Goal: Task Accomplishment & Management: Manage account settings

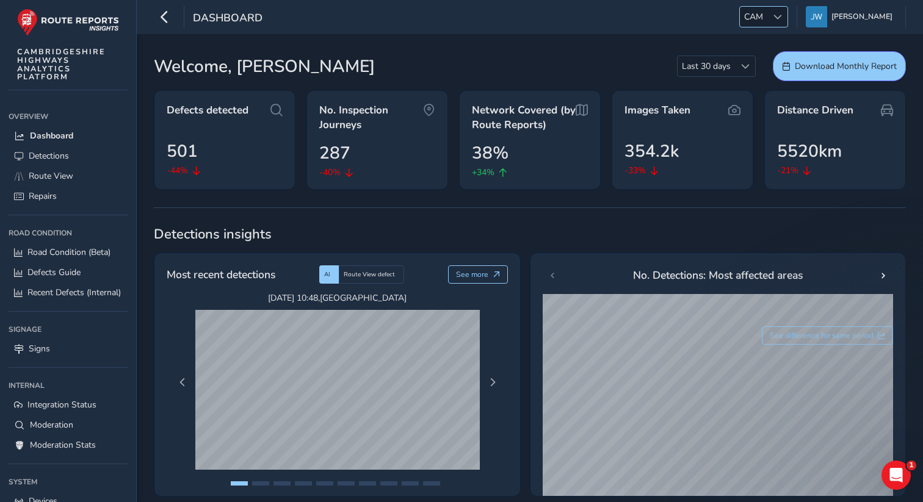
click at [779, 17] on div at bounding box center [777, 17] width 20 height 20
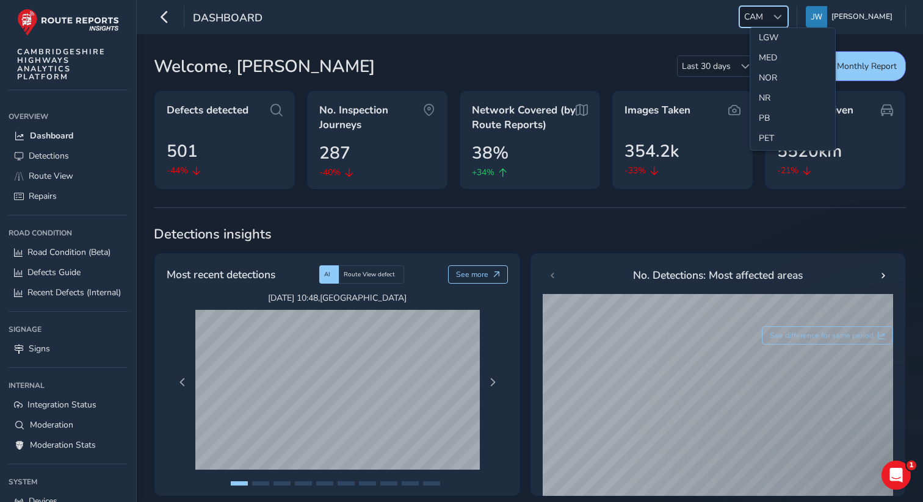
scroll to position [368, 0]
click at [770, 95] on li "NR" at bounding box center [792, 97] width 85 height 20
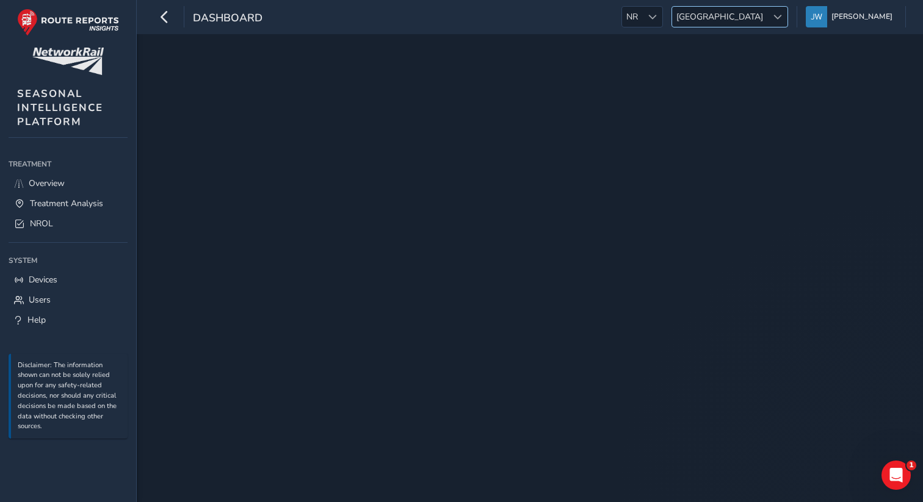
click at [759, 20] on span "[GEOGRAPHIC_DATA]" at bounding box center [719, 17] width 95 height 20
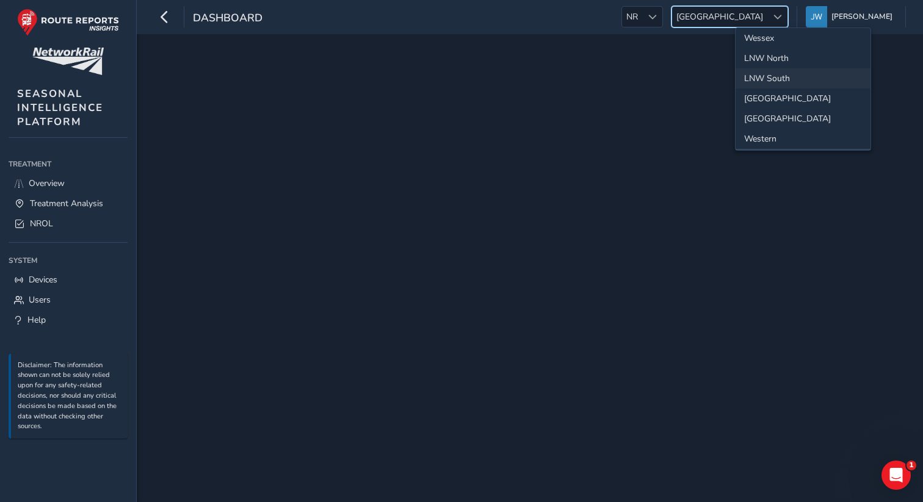
scroll to position [0, 0]
click at [760, 38] on li "Sussex-[GEOGRAPHIC_DATA]" at bounding box center [802, 42] width 135 height 20
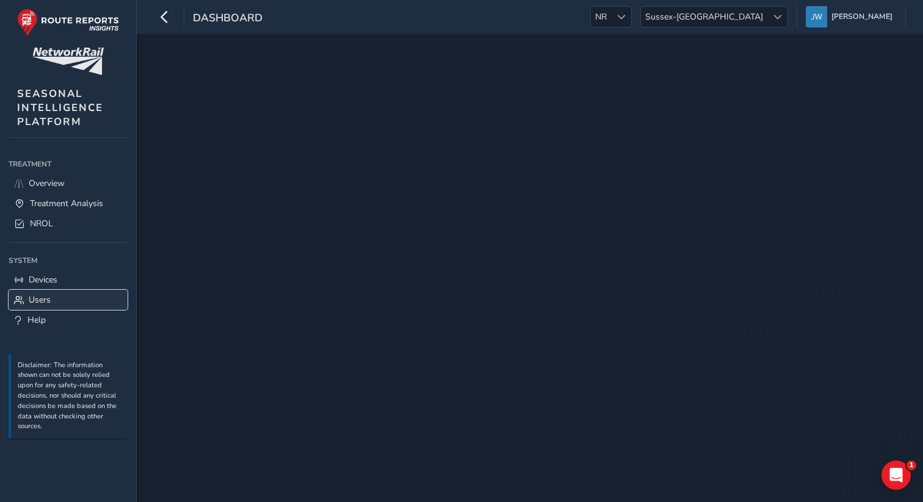
click at [43, 298] on span "Users" at bounding box center [40, 300] width 22 height 12
click at [35, 305] on span "Users" at bounding box center [40, 300] width 22 height 12
click at [54, 304] on link "Users" at bounding box center [68, 300] width 119 height 20
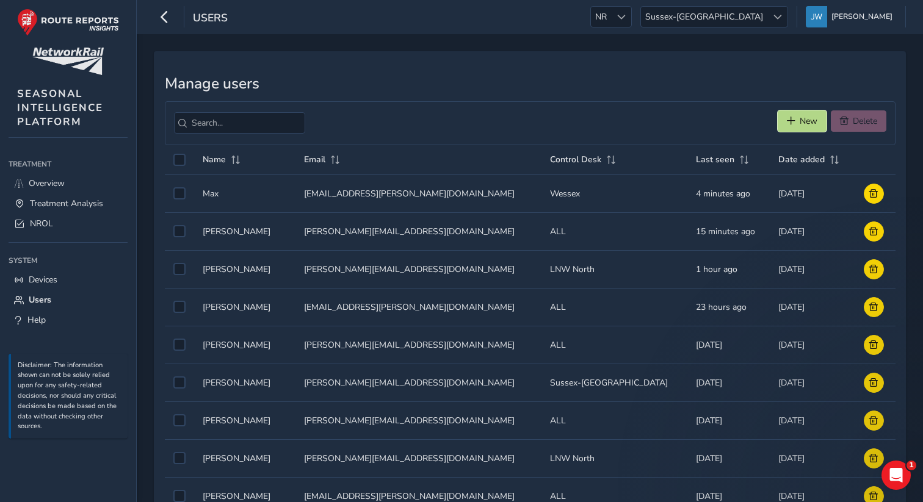
click at [795, 118] on button "New" at bounding box center [802, 120] width 49 height 21
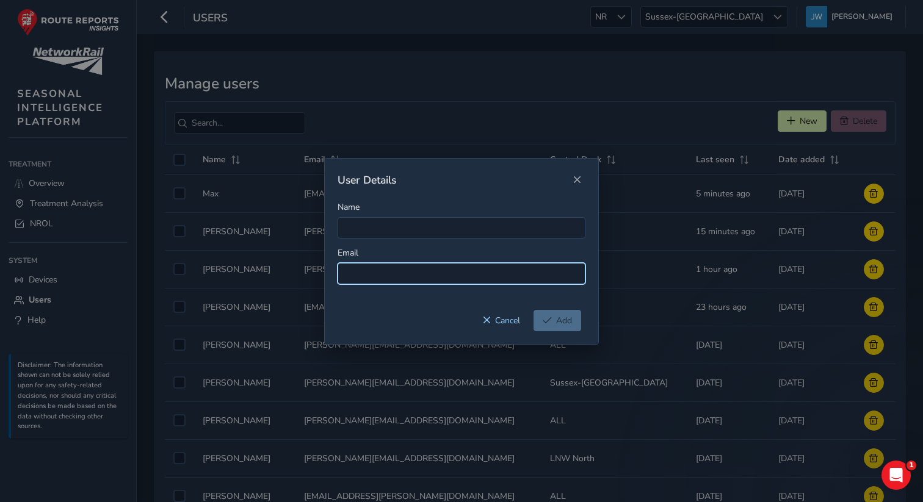
paste input "Lee.Everest@networkrail.co.uk"
drag, startPoint x: 388, startPoint y: 275, endPoint x: 333, endPoint y: 278, distance: 55.0
click at [333, 278] on div "Name Email Lee.Everest@networkrail.co.uk" at bounding box center [461, 255] width 273 height 109
type input "Lee.Everest@networkrail.co.uk"
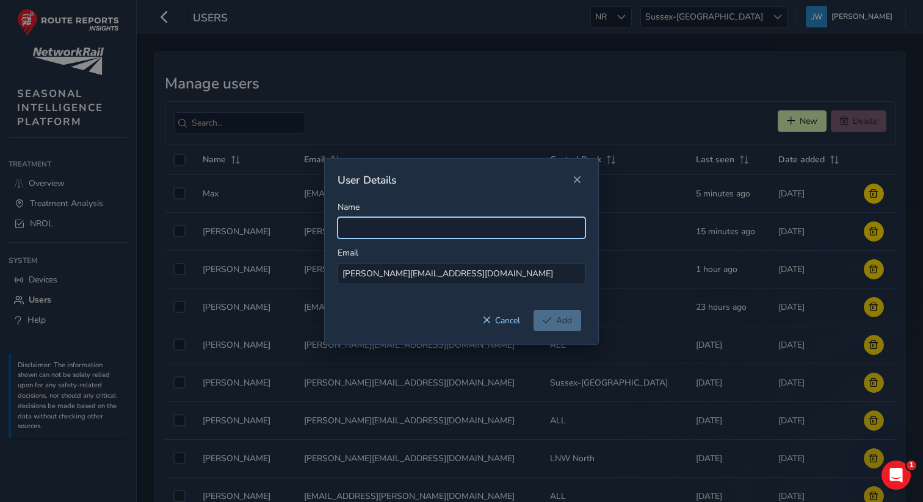
click at [361, 227] on input "Name" at bounding box center [462, 227] width 248 height 21
paste input "Lee.Everest"
click at [359, 231] on input "Lee.Everest" at bounding box center [462, 227] width 248 height 21
type input "[PERSON_NAME]"
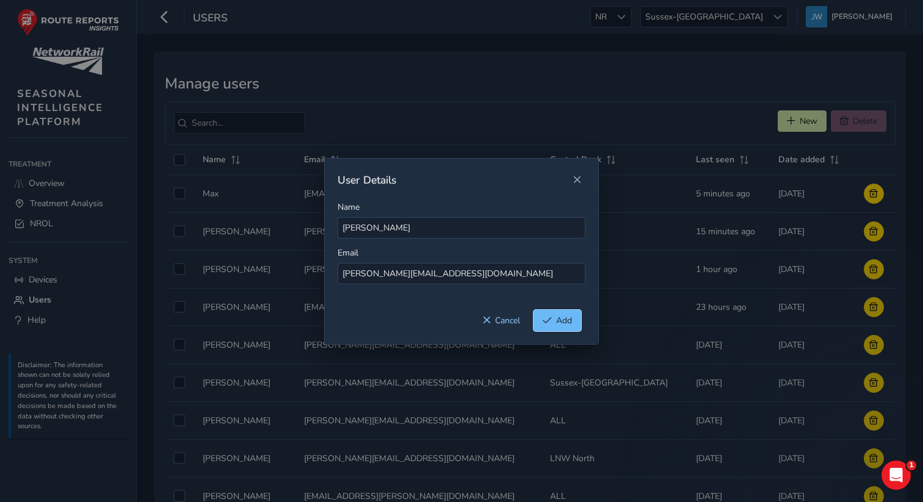
click at [565, 327] on button "Add" at bounding box center [557, 320] width 48 height 21
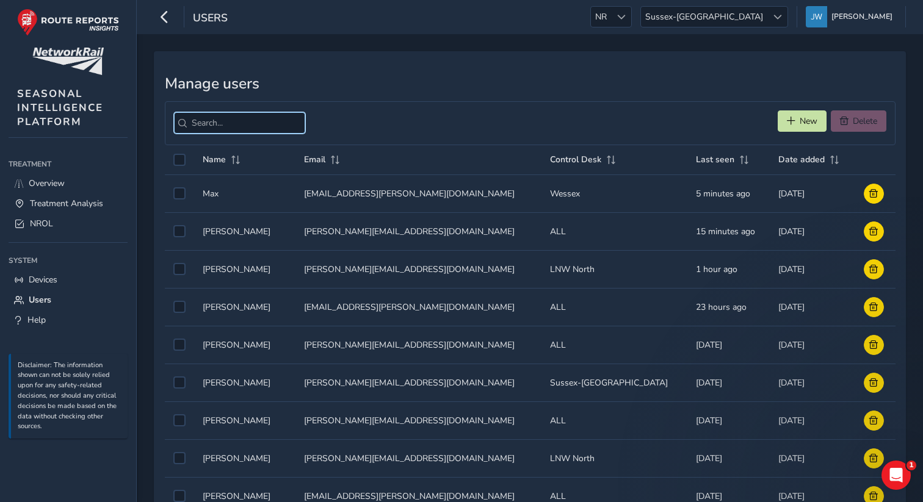
click at [253, 120] on input "search" at bounding box center [239, 122] width 131 height 21
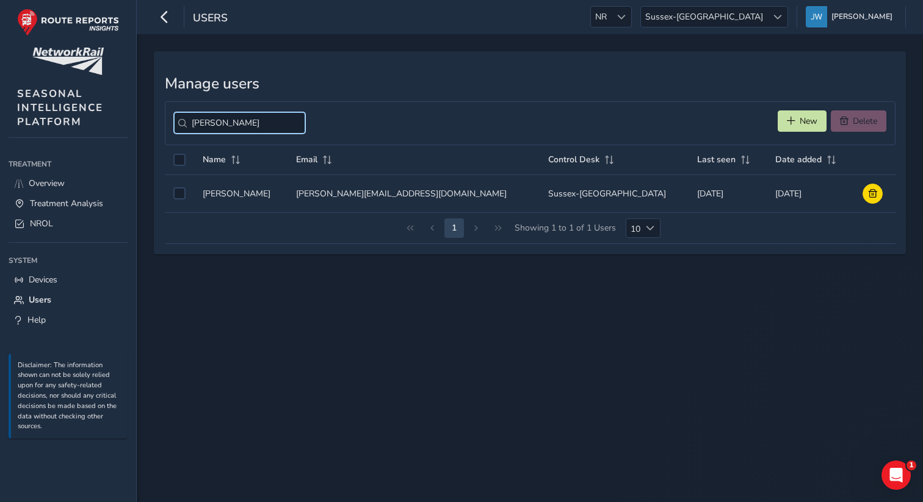
type input "[PERSON_NAME]"
click at [298, 271] on div "Manage users lee New Delete Name Email Control Desk Last seen Date added Name N…" at bounding box center [530, 268] width 786 height 468
drag, startPoint x: 205, startPoint y: 122, endPoint x: 167, endPoint y: 120, distance: 38.5
click at [167, 121] on div "lee New Delete" at bounding box center [530, 123] width 731 height 44
click at [789, 128] on button "New" at bounding box center [802, 120] width 49 height 21
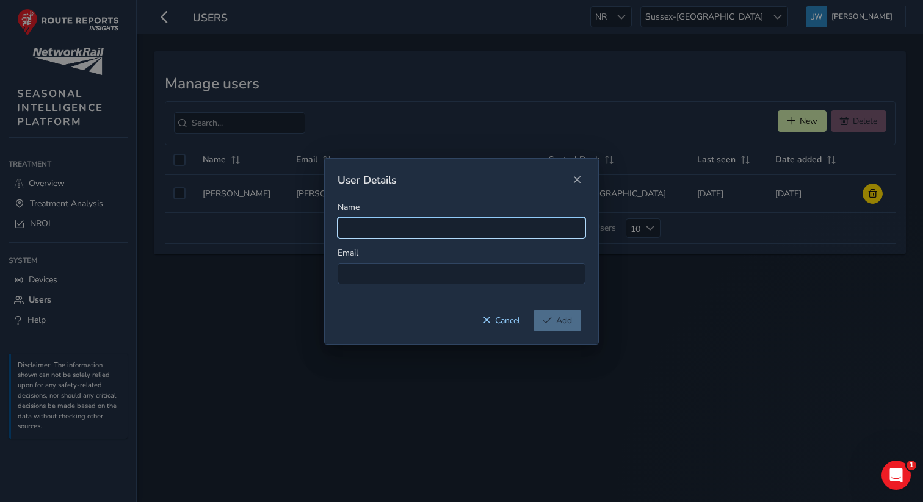
click at [374, 231] on input "Name" at bounding box center [462, 227] width 248 height 21
paste input "Dean.Rigg@networkrail.co.uk"
drag, startPoint x: 463, startPoint y: 229, endPoint x: 385, endPoint y: 228, distance: 78.8
click at [385, 228] on input "Dean.Rigg@networkrail.co.uk" at bounding box center [462, 227] width 248 height 21
click at [365, 228] on input "Dean.Rigg" at bounding box center [462, 227] width 248 height 21
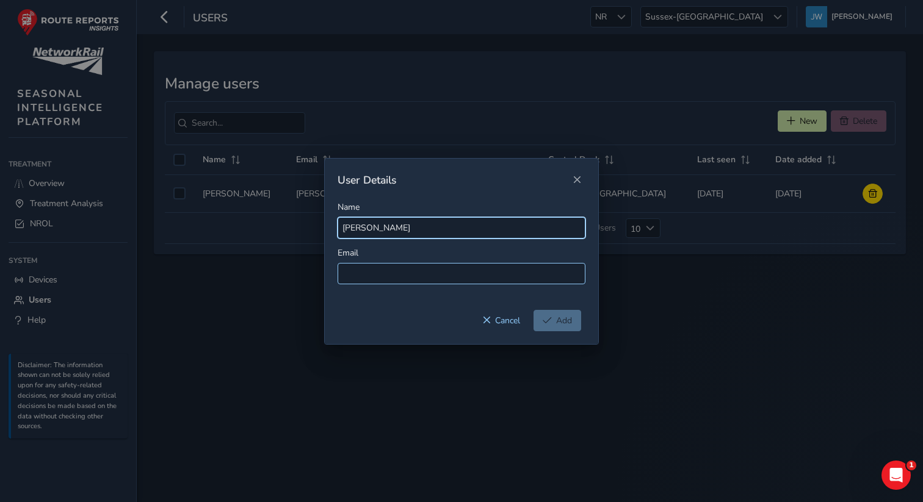
type input "Dean Rigg"
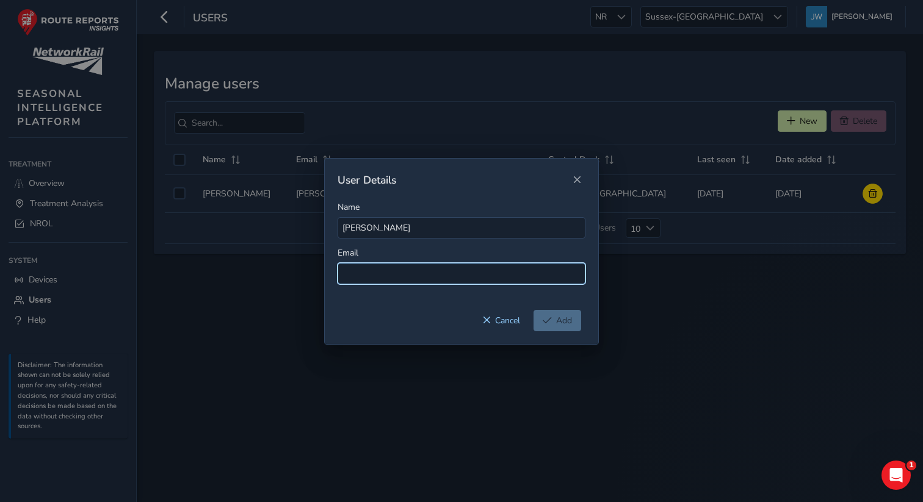
click at [365, 267] on input at bounding box center [462, 273] width 248 height 21
paste input "Dean.Rigg@networkrail.co.uk"
type input "Dean.Rigg@networkrail.co.uk"
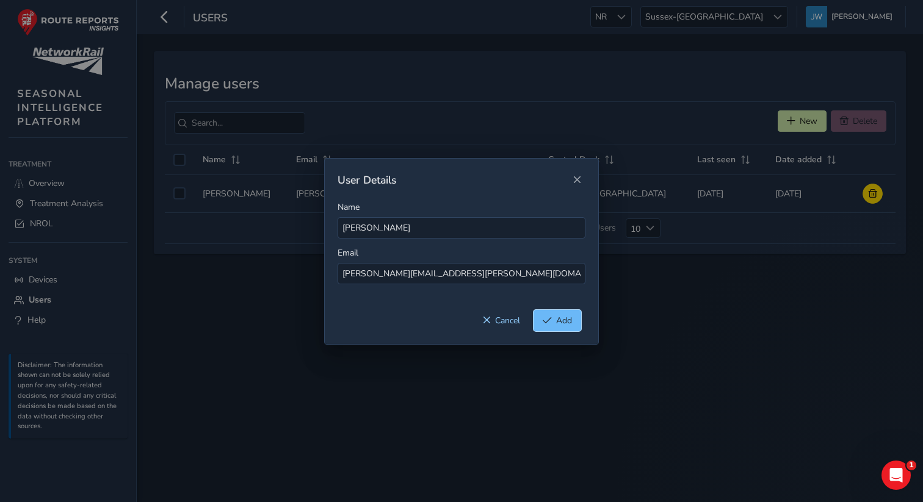
click at [557, 320] on span "Add" at bounding box center [564, 321] width 16 height 12
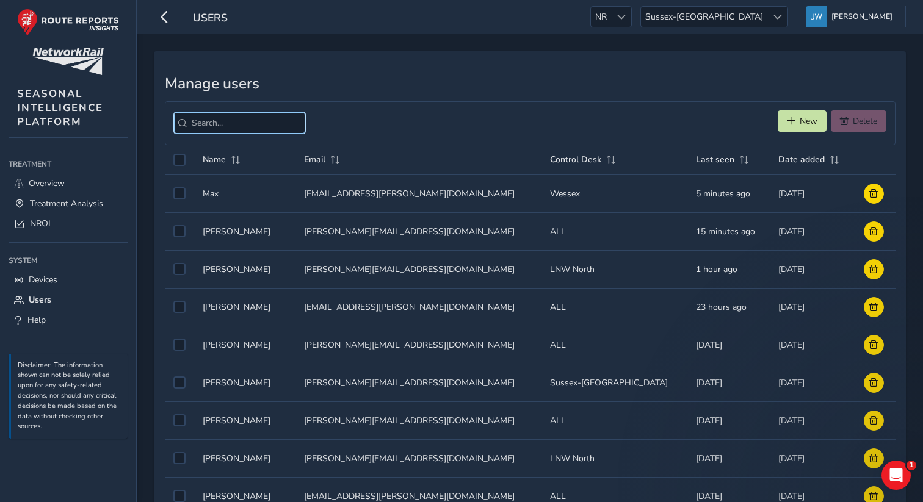
click at [215, 126] on input "search" at bounding box center [239, 122] width 131 height 21
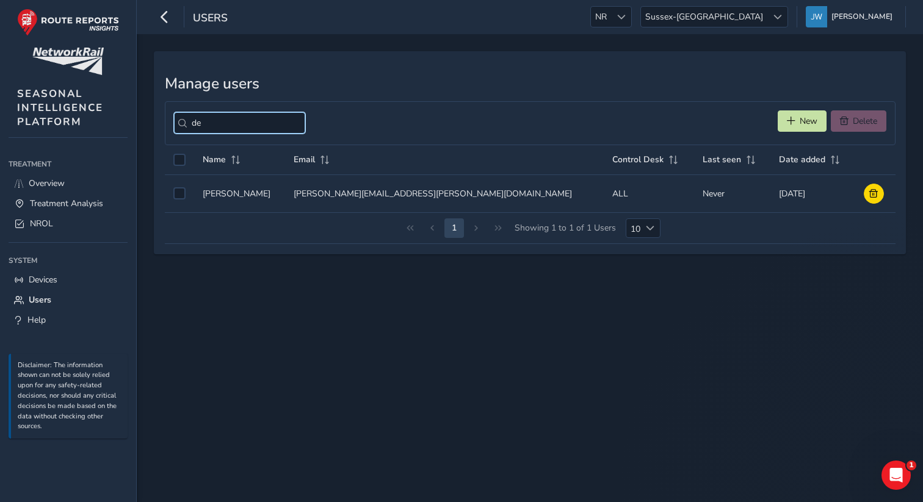
type input "d"
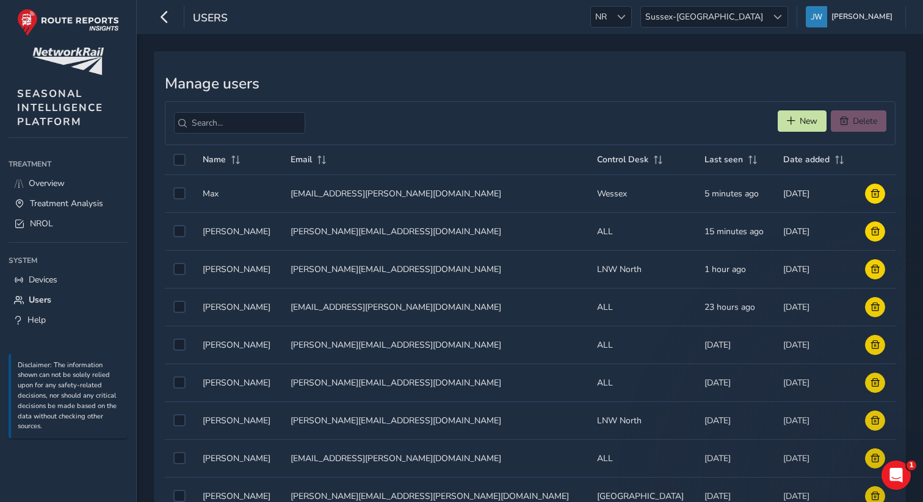
click at [320, 68] on div "Manage users New Delete Name Email Control Desk Last seen Date added Name Name …" at bounding box center [530, 323] width 752 height 544
click at [794, 125] on button "New" at bounding box center [802, 120] width 49 height 21
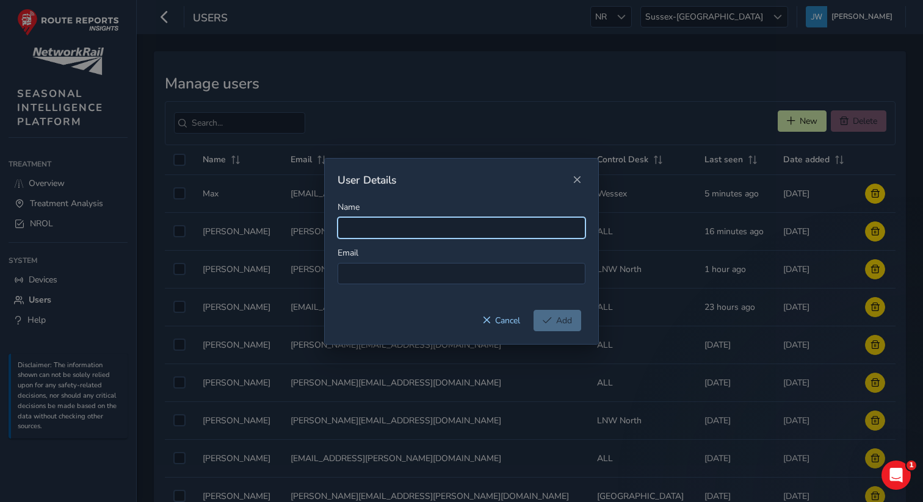
click at [401, 236] on input "Name" at bounding box center [462, 227] width 248 height 21
paste input "Noel.Young@networkrail.co.uk"
type input "Noel.Young@networkrail.co.uk"
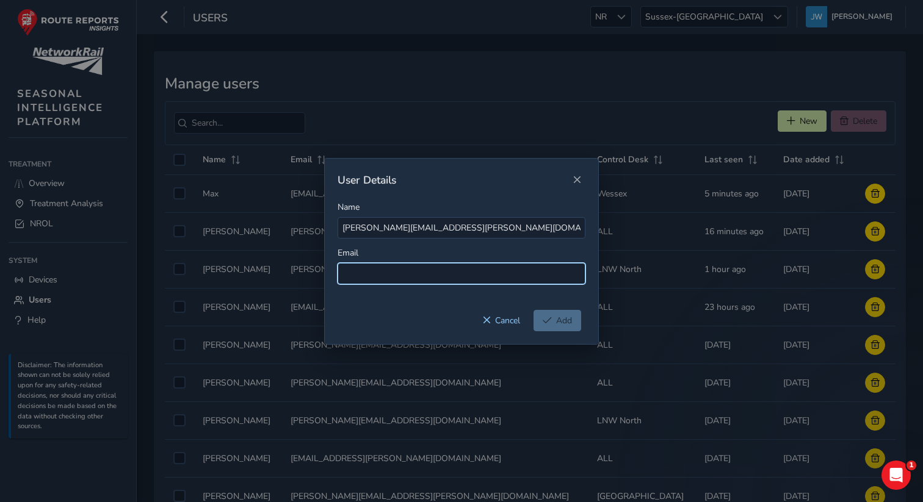
click at [385, 273] on input at bounding box center [462, 273] width 248 height 21
paste input "Noel.Young@networkrail.co.uk"
type input "Noel.Young@networkrail.co.uk"
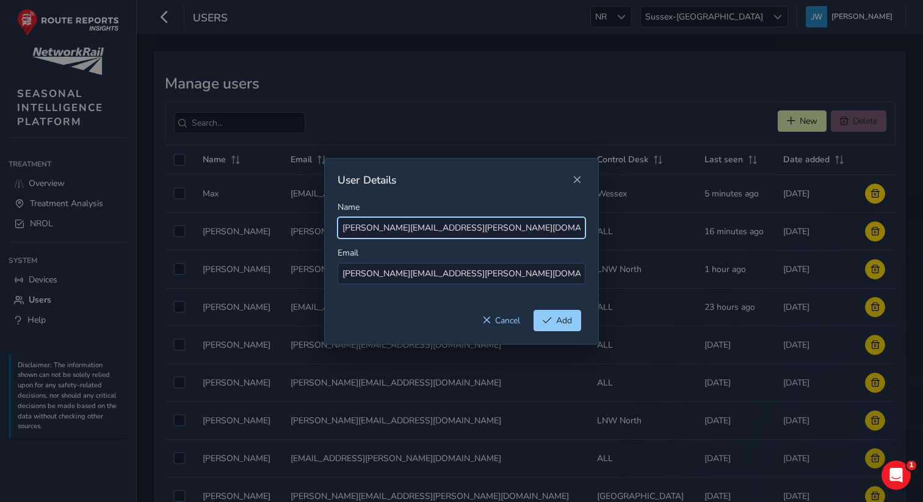
click at [366, 228] on input "Noel.Young@networkrail.co.uk" at bounding box center [462, 227] width 248 height 21
drag, startPoint x: 485, startPoint y: 231, endPoint x: 386, endPoint y: 228, distance: 98.9
click at [386, 228] on input "Noel Young@networkrail.co.uk" at bounding box center [462, 227] width 248 height 21
type input "Noel Young"
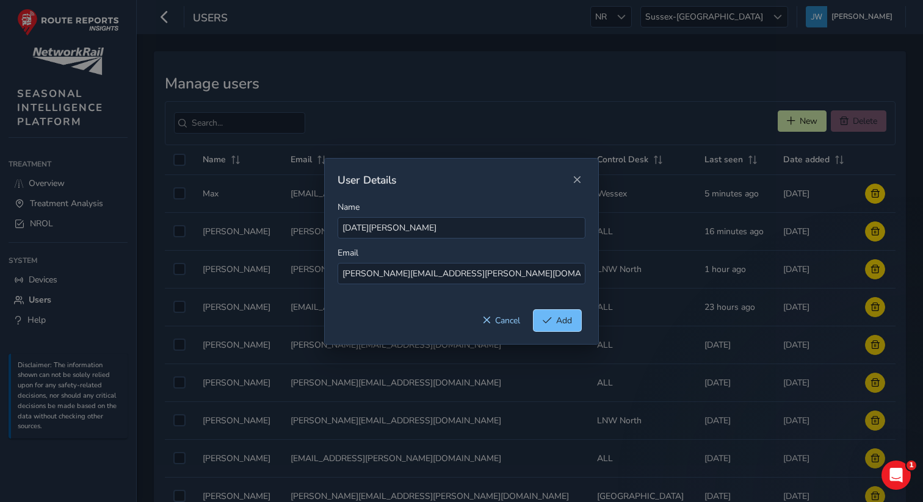
click at [554, 319] on button "Add" at bounding box center [557, 320] width 48 height 21
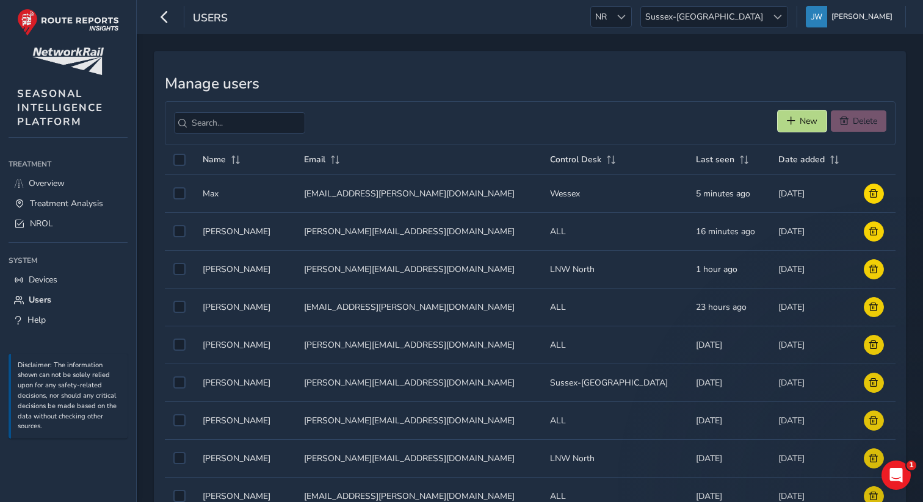
click at [803, 123] on span "New" at bounding box center [809, 121] width 18 height 12
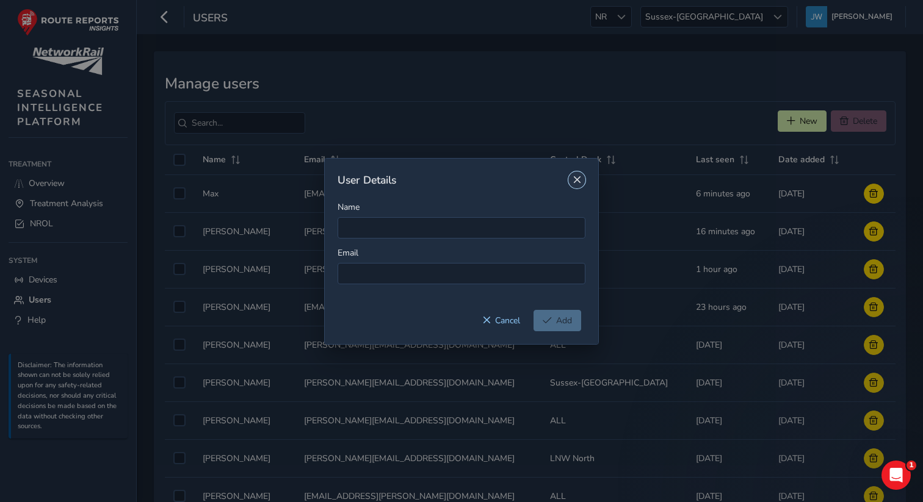
click at [578, 182] on span "Close" at bounding box center [577, 180] width 9 height 9
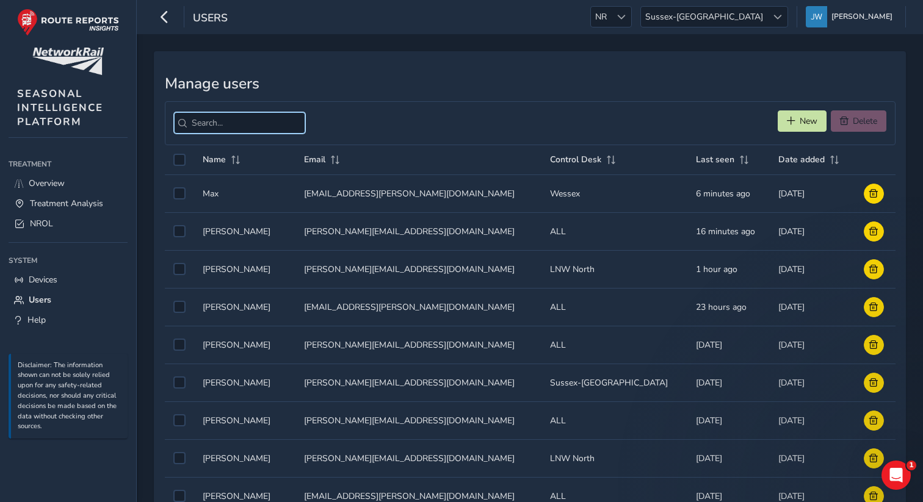
click at [259, 125] on input "search" at bounding box center [239, 122] width 131 height 21
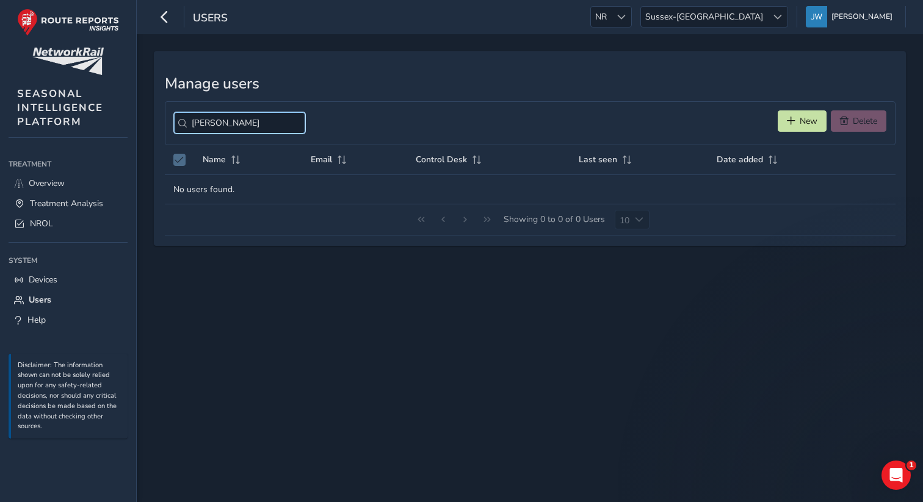
type input "noel"
click at [286, 125] on input "noel" at bounding box center [239, 122] width 131 height 21
click at [283, 125] on input "noel" at bounding box center [239, 122] width 131 height 21
click at [583, 93] on div "Manage users New Delete Name Email Control Desk Last seen Date added No users f…" at bounding box center [530, 148] width 752 height 195
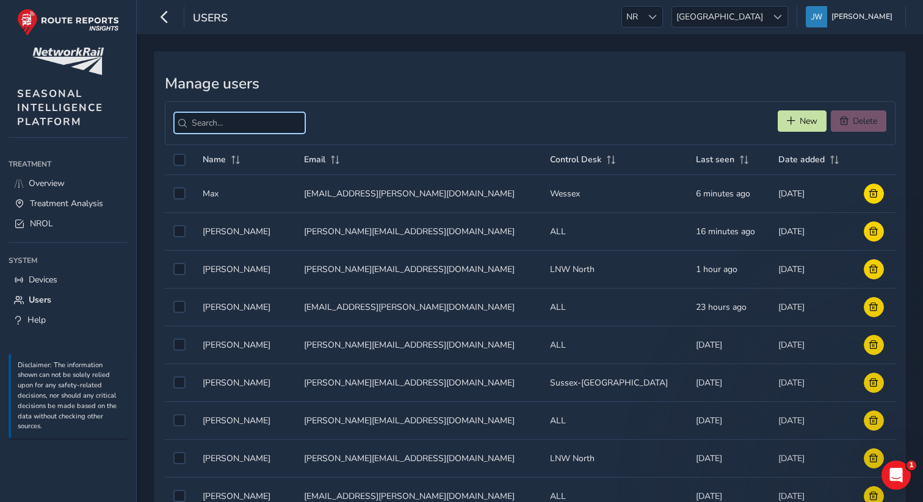
click at [240, 118] on input "search" at bounding box center [239, 122] width 131 height 21
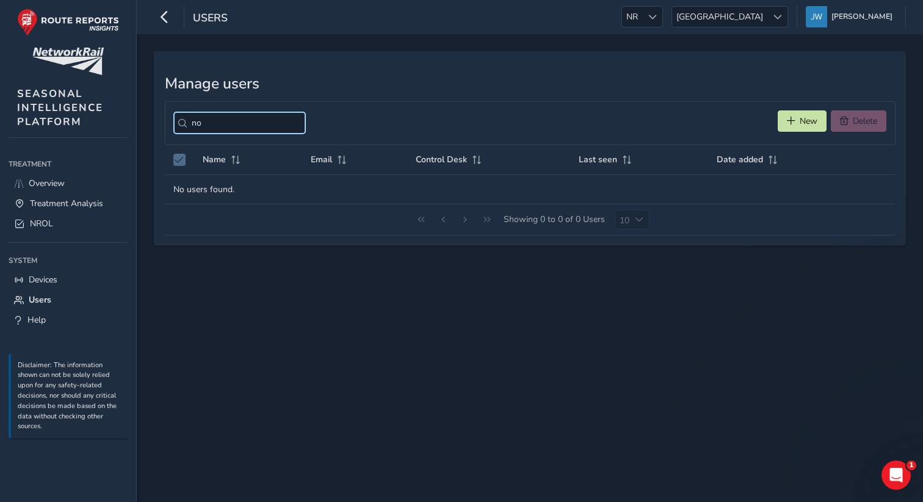
type input "n"
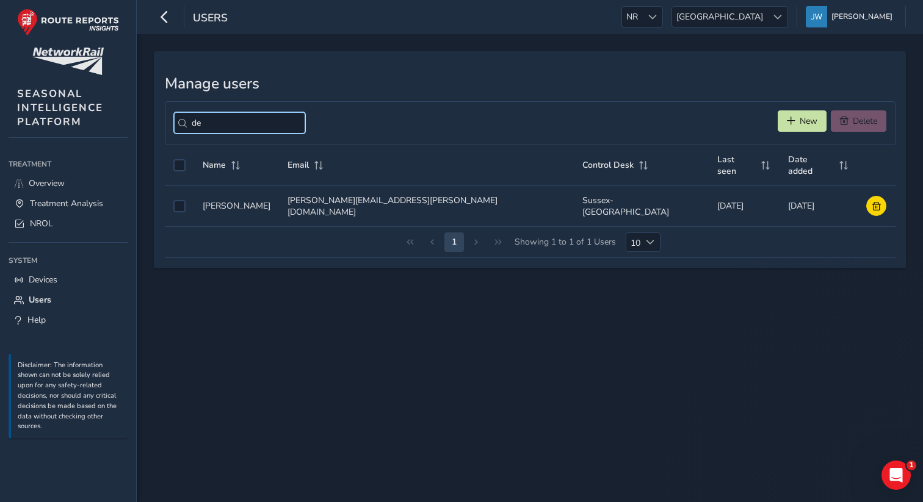
type input "d"
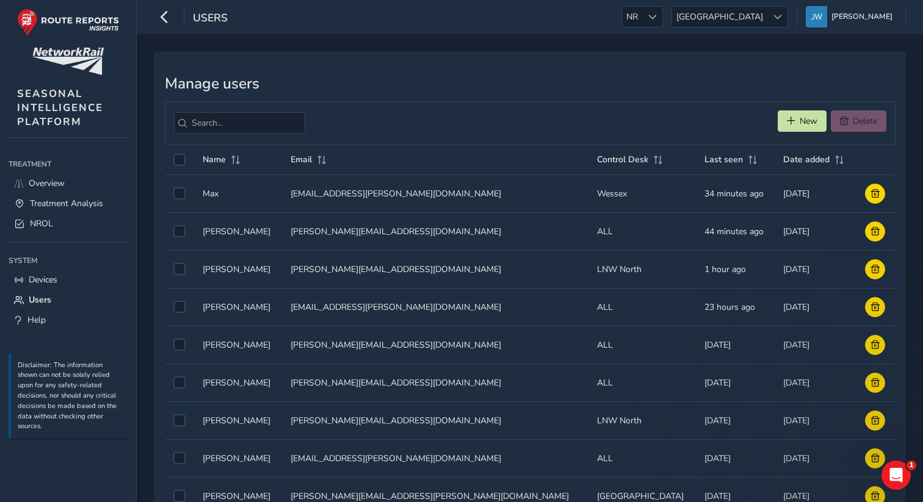
click at [340, 71] on div "Manage users New Delete Name Email Control Desk Last seen Date added Name Name …" at bounding box center [530, 323] width 752 height 544
click at [199, 118] on input "search" at bounding box center [239, 122] width 131 height 21
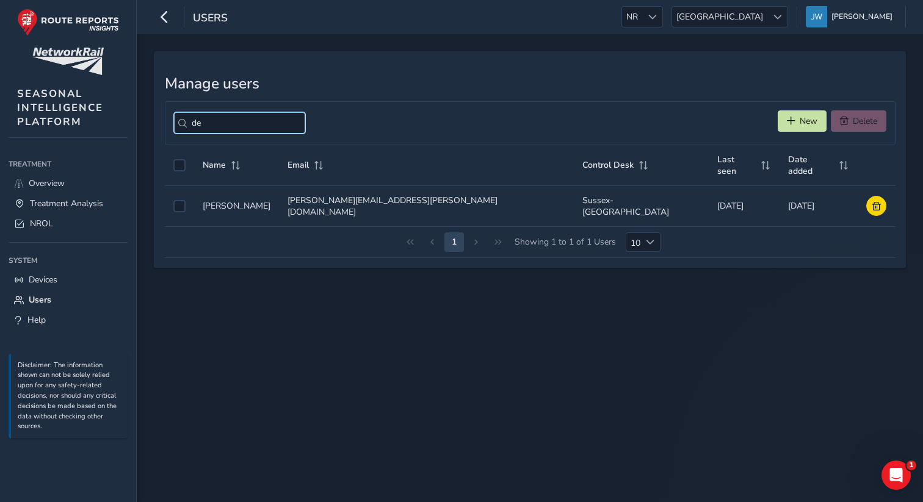
type input "d"
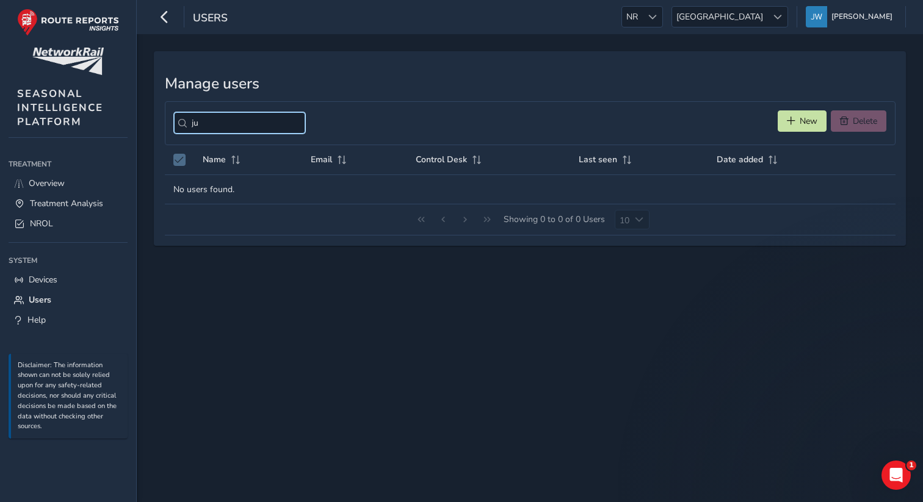
type input "j"
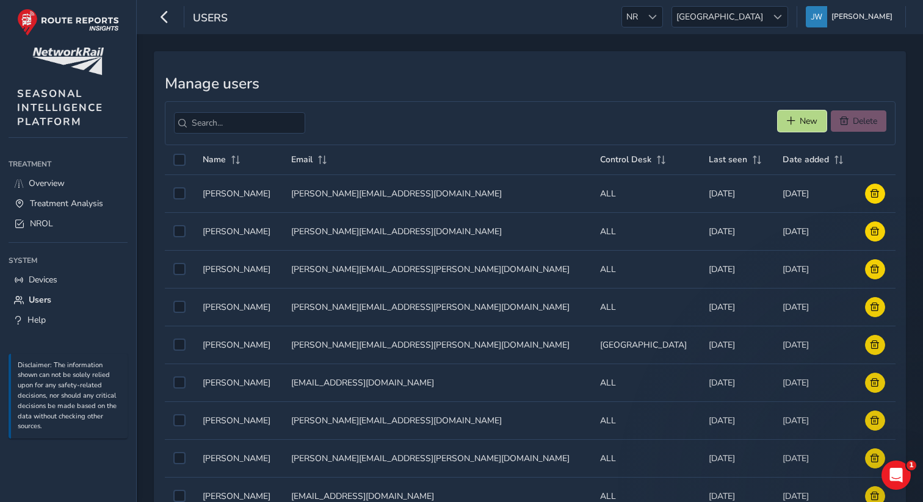
click at [800, 120] on span "New" at bounding box center [809, 121] width 18 height 12
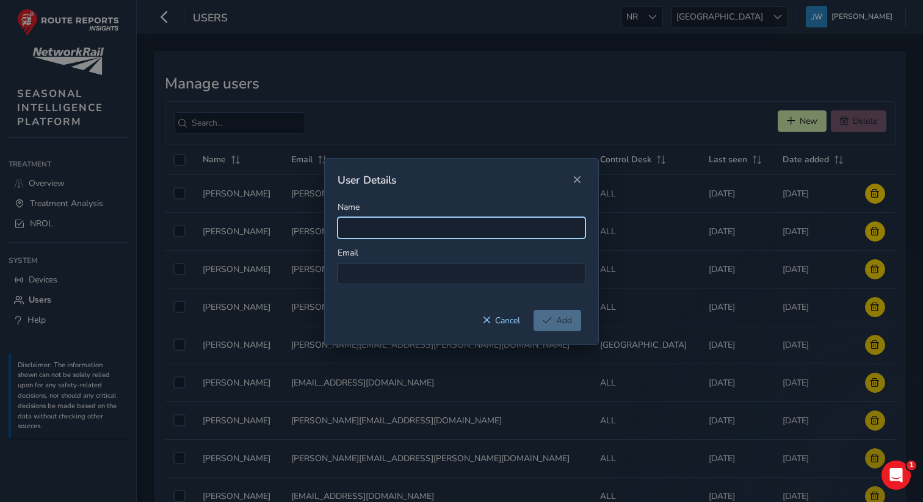
click at [354, 226] on input "Name" at bounding box center [462, 227] width 248 height 21
paste input "[EMAIL_ADDRESS][DOMAIN_NAME]"
type input "[EMAIL_ADDRESS][DOMAIN_NAME]"
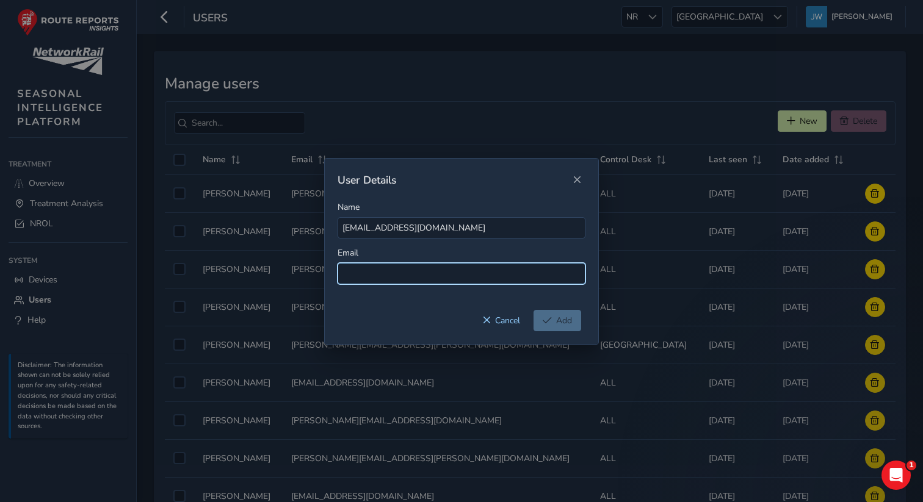
click at [368, 270] on input at bounding box center [462, 273] width 248 height 21
paste input "[EMAIL_ADDRESS][DOMAIN_NAME]"
type input "[EMAIL_ADDRESS][DOMAIN_NAME]"
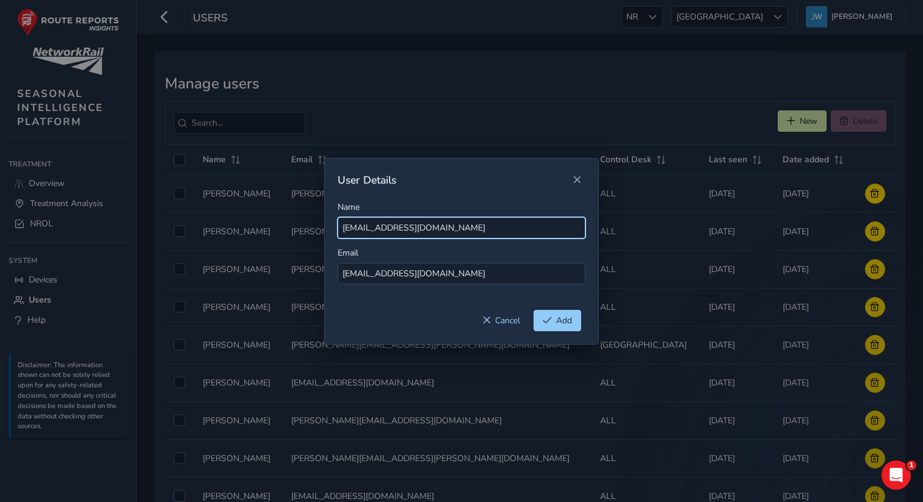
click at [361, 231] on input "[EMAIL_ADDRESS][DOMAIN_NAME]" at bounding box center [462, 227] width 248 height 21
drag, startPoint x: 492, startPoint y: 231, endPoint x: 389, endPoint y: 228, distance: 102.6
click at [389, 228] on input "Jude [EMAIL_ADDRESS][DOMAIN_NAME]" at bounding box center [462, 227] width 248 height 21
type input "[PERSON_NAME]"
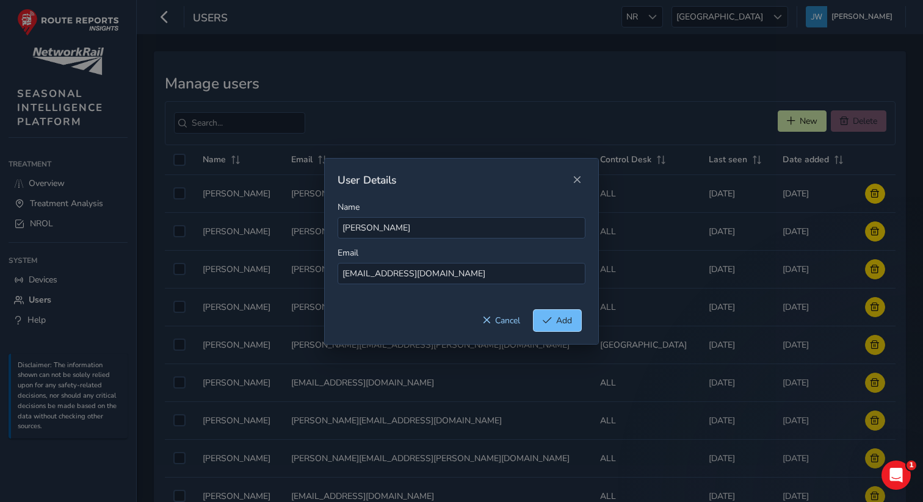
click at [562, 322] on span "Add" at bounding box center [564, 321] width 16 height 12
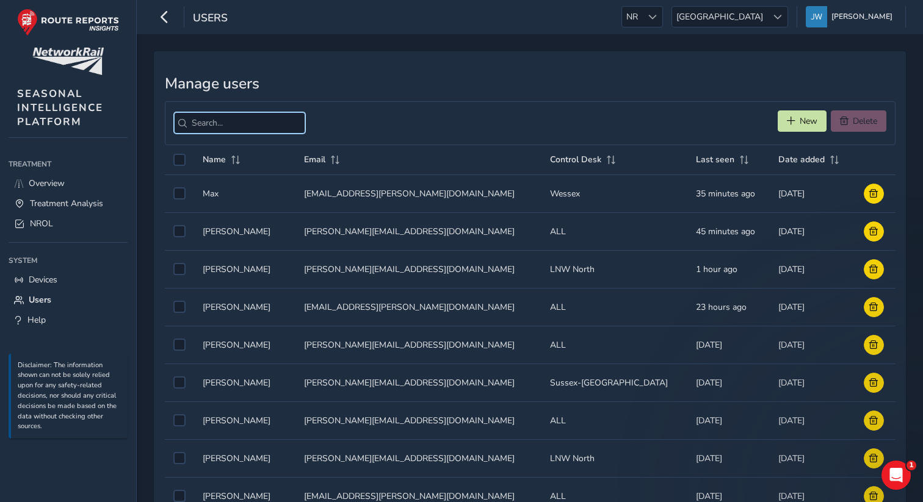
click at [220, 133] on input "search" at bounding box center [239, 122] width 131 height 21
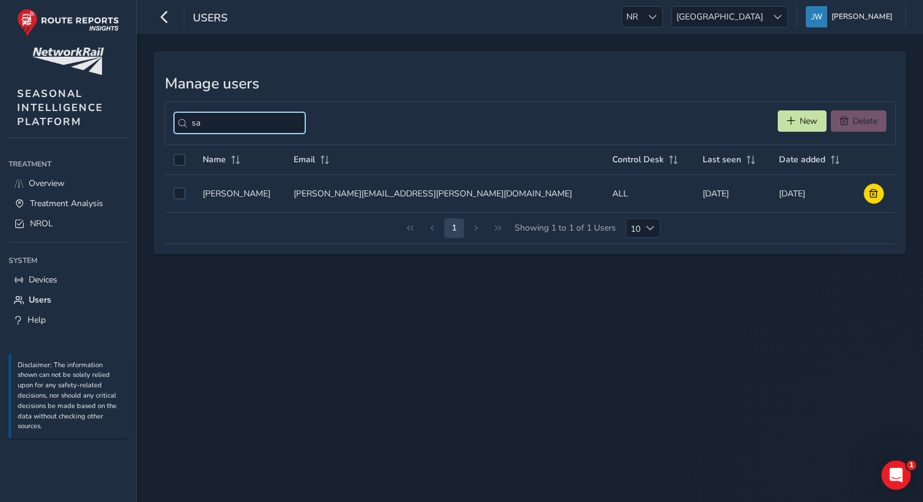
type input "s"
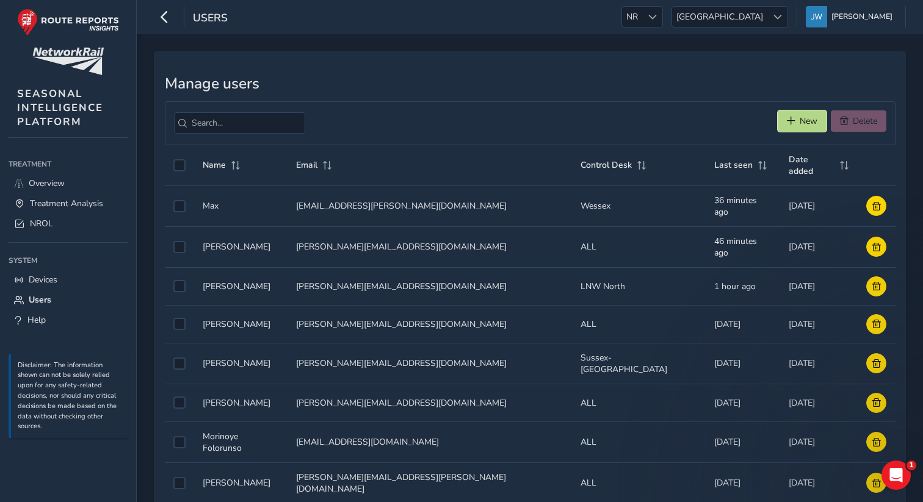
click at [810, 121] on span "New" at bounding box center [809, 121] width 18 height 12
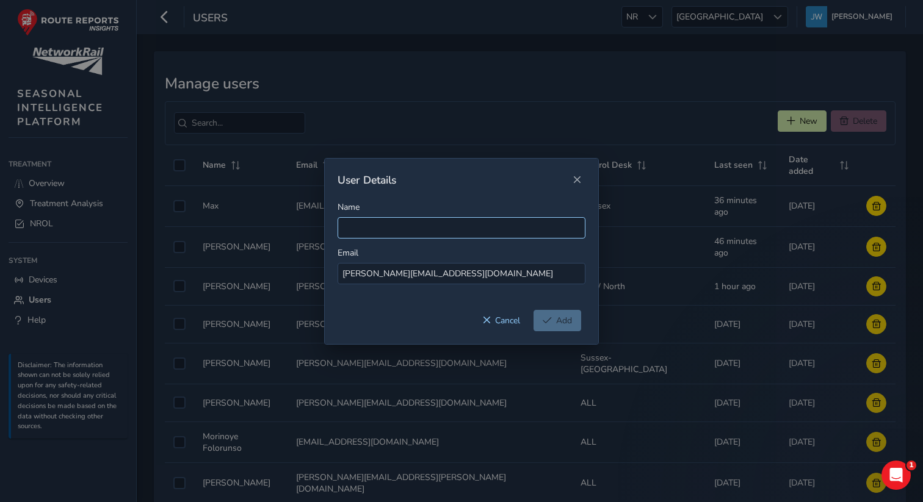
type input "[PERSON_NAME][EMAIL_ADDRESS][DOMAIN_NAME]"
click at [369, 226] on input "Name" at bounding box center [462, 227] width 248 height 21
paste input "[PERSON_NAME][EMAIL_ADDRESS][DOMAIN_NAME]"
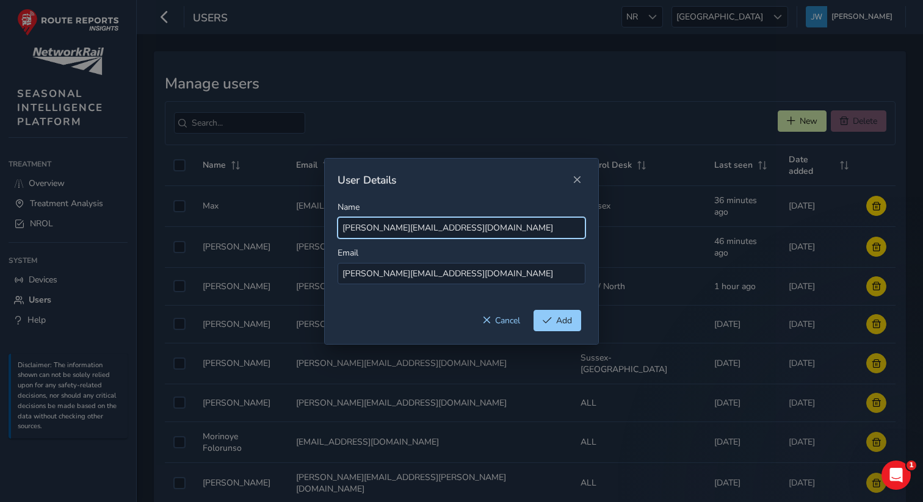
click at [363, 227] on input "[PERSON_NAME][EMAIL_ADDRESS][DOMAIN_NAME]" at bounding box center [462, 227] width 248 height 21
drag, startPoint x: 483, startPoint y: 229, endPoint x: 399, endPoint y: 226, distance: 84.3
click at [399, 226] on input "[PERSON_NAME] [EMAIL_ADDRESS][DOMAIN_NAME]" at bounding box center [462, 227] width 248 height 21
type input "[PERSON_NAME]"
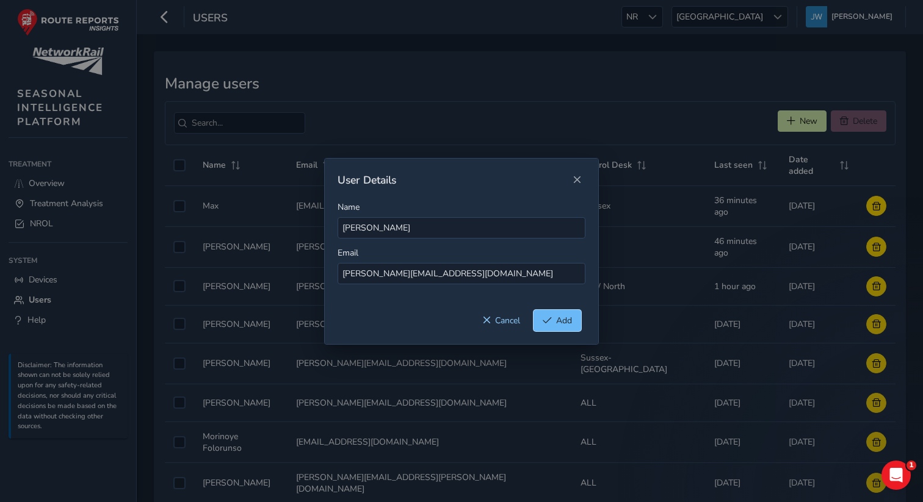
click at [560, 325] on span "Add" at bounding box center [564, 321] width 16 height 12
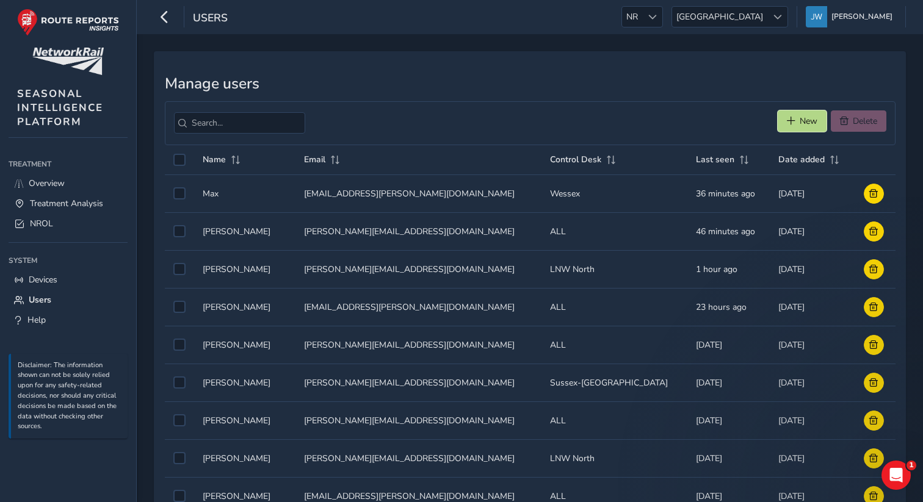
click at [786, 116] on button "New" at bounding box center [802, 120] width 49 height 21
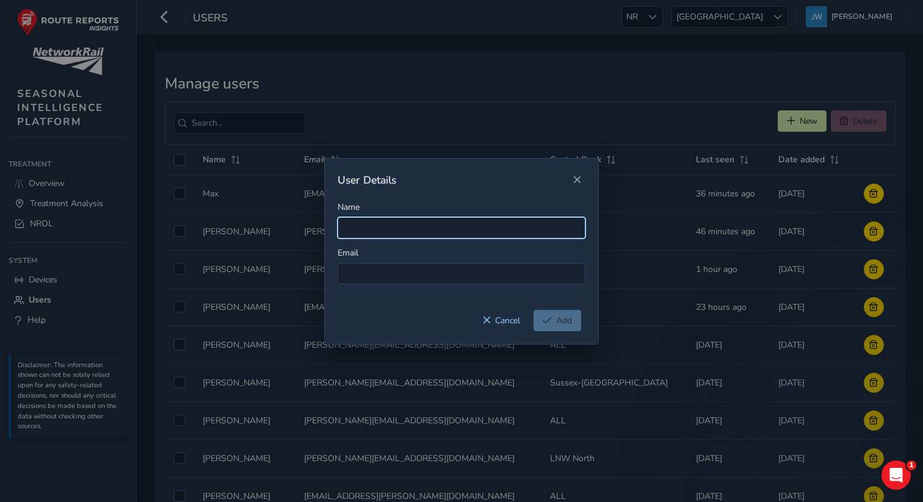
click at [386, 230] on input "Name" at bounding box center [462, 227] width 248 height 21
paste input "[PERSON_NAME][EMAIL_ADDRESS][PERSON_NAME][DOMAIN_NAME]"
type input "[PERSON_NAME][EMAIL_ADDRESS][PERSON_NAME][DOMAIN_NAME]"
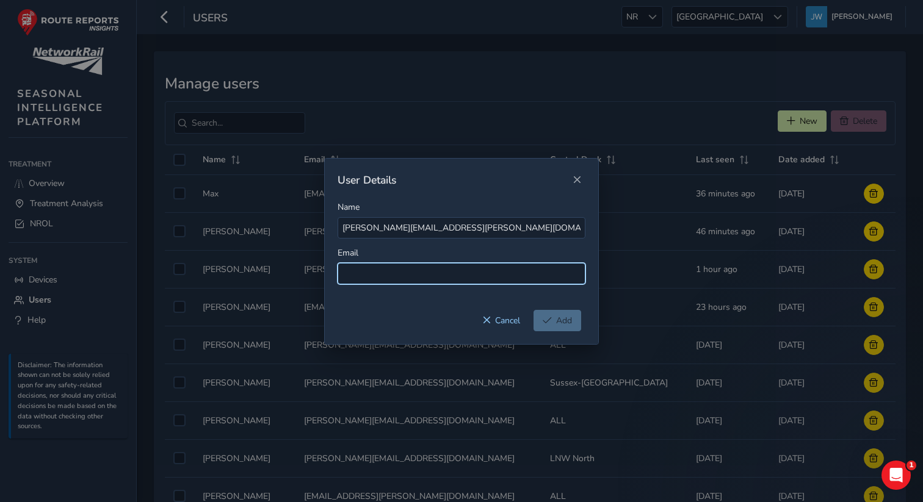
click at [381, 277] on input at bounding box center [462, 273] width 248 height 21
paste input "[PERSON_NAME][EMAIL_ADDRESS][PERSON_NAME][DOMAIN_NAME]"
type input "[PERSON_NAME][EMAIL_ADDRESS][PERSON_NAME][DOMAIN_NAME]"
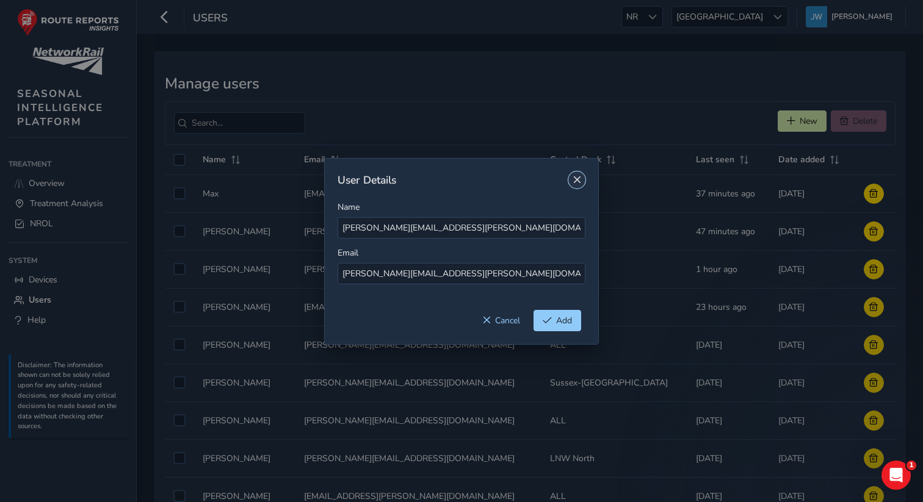
click at [577, 183] on span "Close" at bounding box center [577, 180] width 9 height 9
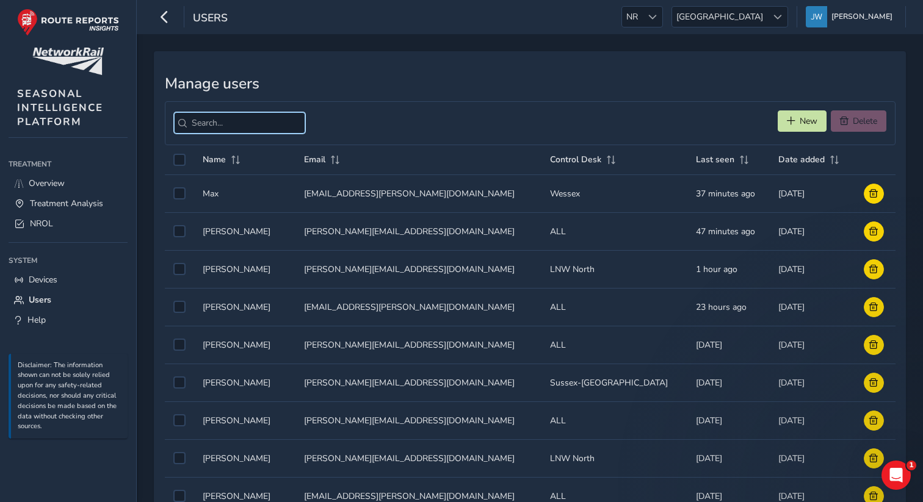
click at [219, 124] on input "search" at bounding box center [239, 122] width 131 height 21
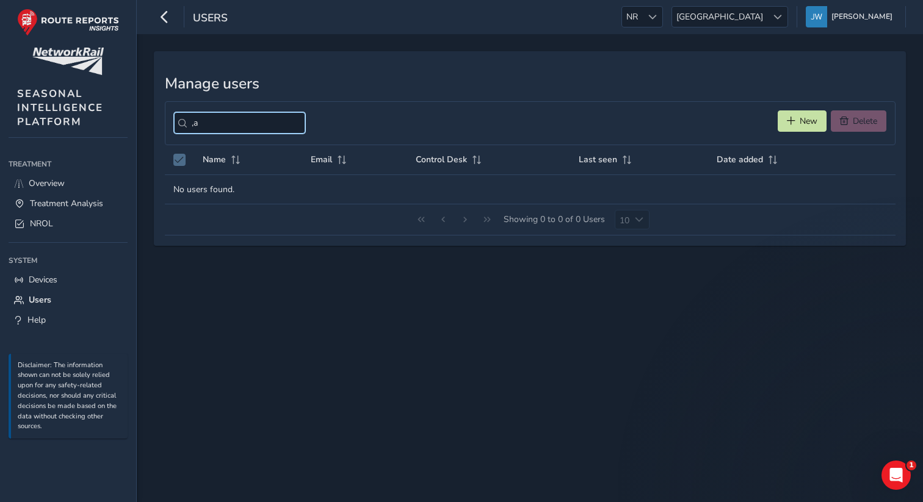
type input ","
type input "n"
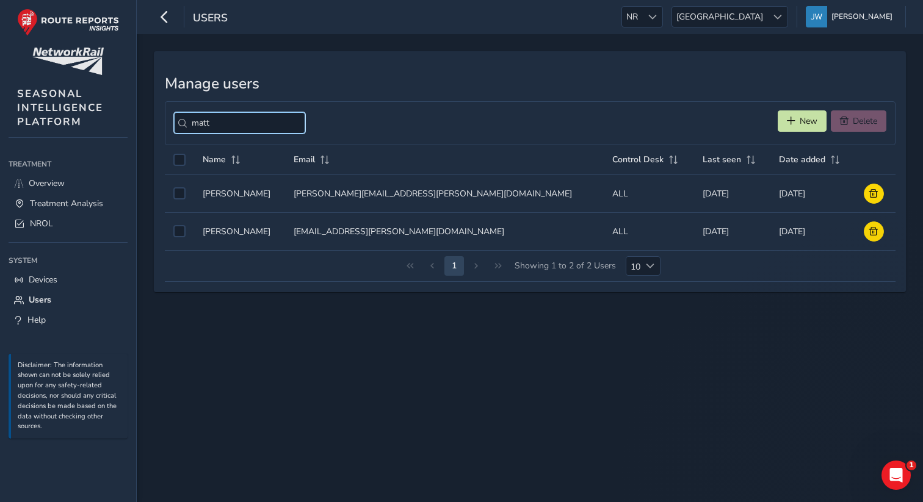
type input "matt"
click at [791, 123] on span "New" at bounding box center [791, 121] width 9 height 9
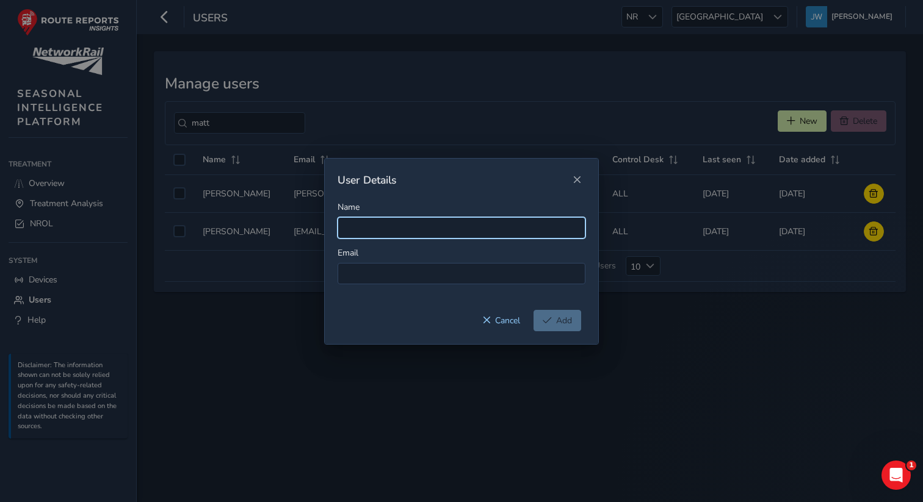
click at [411, 234] on input "Name" at bounding box center [462, 227] width 248 height 21
paste input "[PERSON_NAME][EMAIL_ADDRESS][PERSON_NAME][DOMAIN_NAME]"
type input "[PERSON_NAME][EMAIL_ADDRESS][PERSON_NAME][DOMAIN_NAME]"
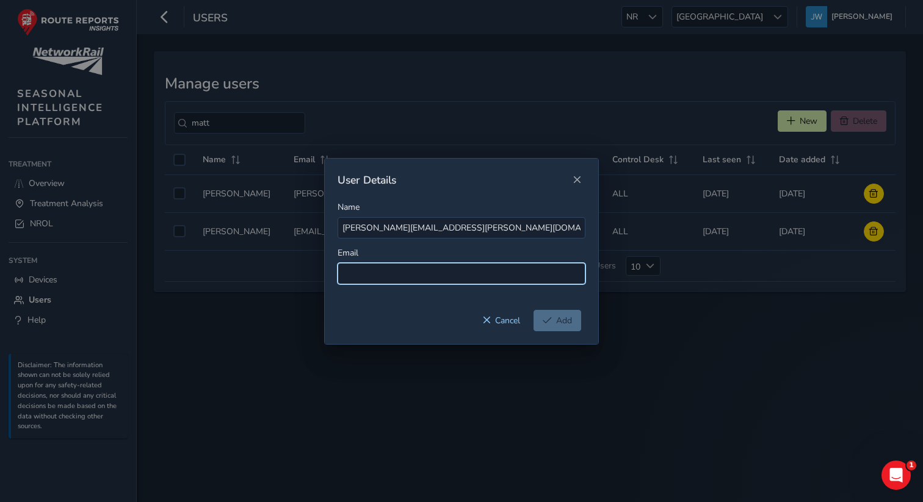
click at [381, 274] on input at bounding box center [462, 273] width 248 height 21
paste input "[PERSON_NAME][EMAIL_ADDRESS][PERSON_NAME][DOMAIN_NAME]"
type input "[PERSON_NAME][EMAIL_ADDRESS][PERSON_NAME][DOMAIN_NAME]"
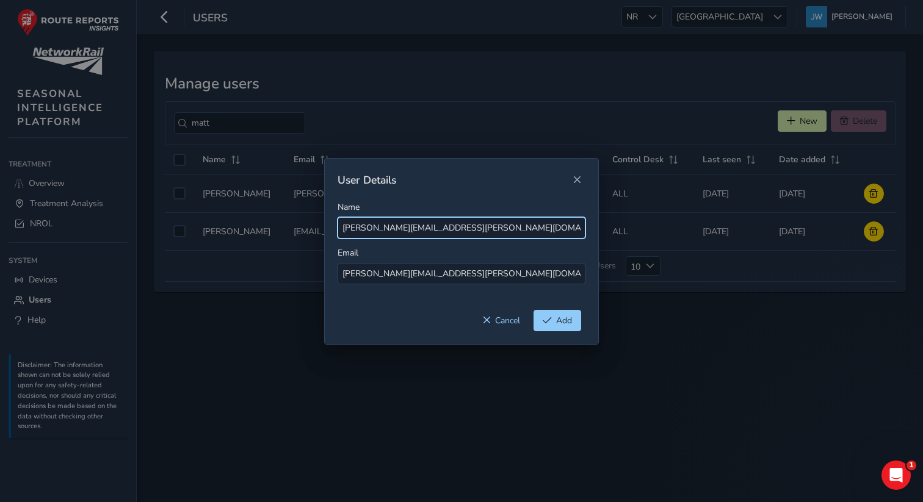
click at [378, 229] on input "[PERSON_NAME][EMAIL_ADDRESS][PERSON_NAME][DOMAIN_NAME]" at bounding box center [462, 227] width 248 height 21
drag, startPoint x: 493, startPoint y: 225, endPoint x: 409, endPoint y: 222, distance: 83.7
click at [409, 222] on input "Matthew [EMAIL_ADDRESS][DOMAIN_NAME]" at bounding box center [462, 227] width 248 height 21
type input "[PERSON_NAME]"
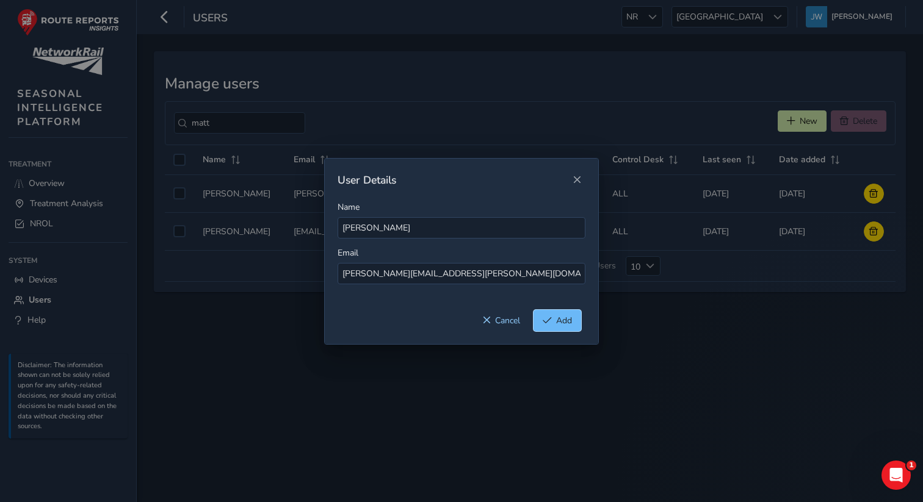
click at [565, 322] on span "Add" at bounding box center [564, 321] width 16 height 12
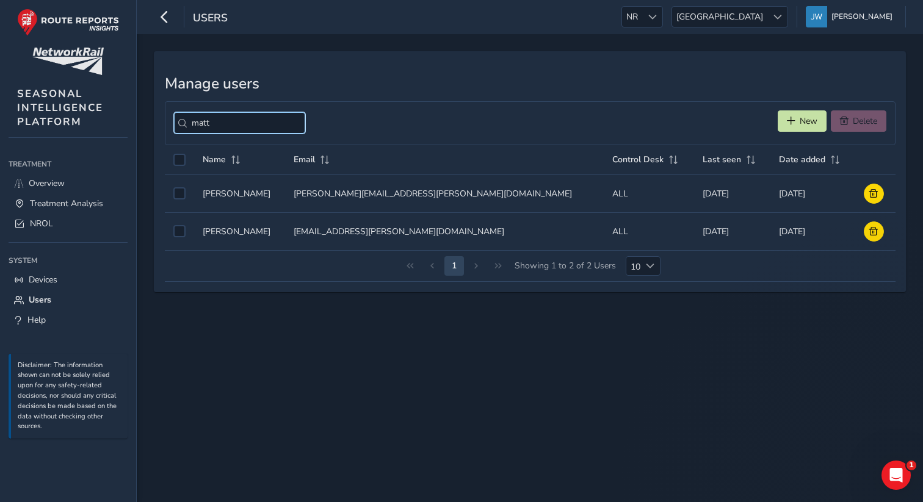
click at [217, 127] on input "matt" at bounding box center [239, 122] width 131 height 21
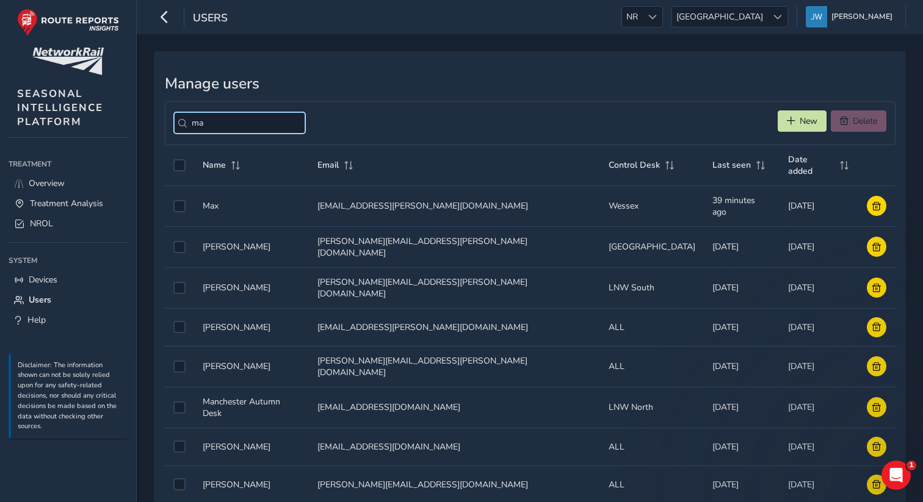
type input "m"
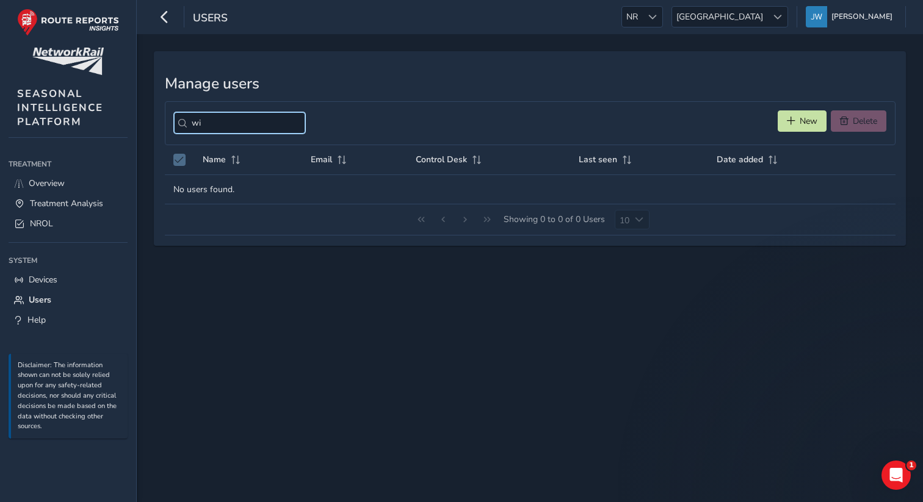
type input "w"
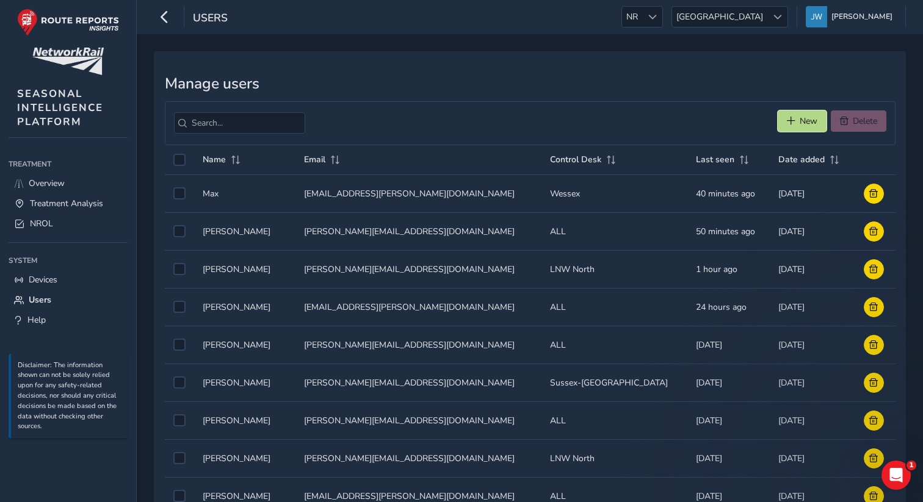
click at [793, 121] on button "New" at bounding box center [802, 120] width 49 height 21
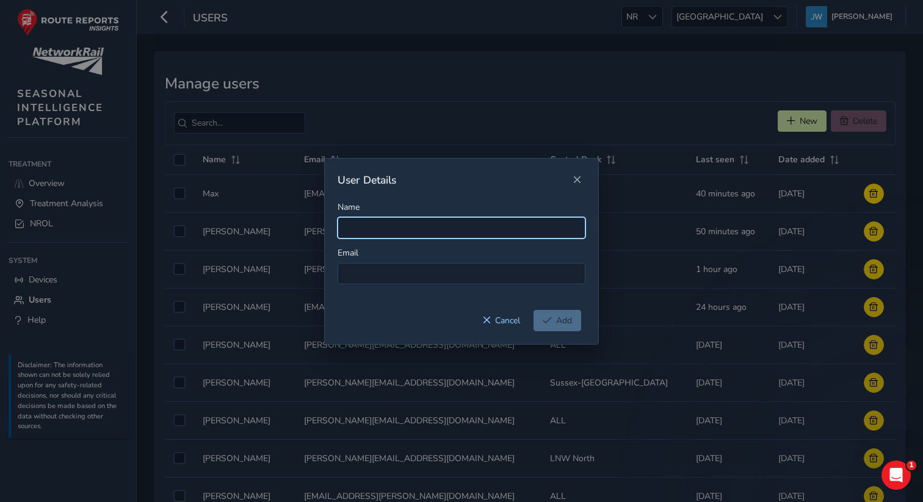
click at [365, 229] on input "Name" at bounding box center [462, 227] width 248 height 21
paste input "[PERSON_NAME][EMAIL_ADDRESS][PERSON_NAME][DOMAIN_NAME]"
click at [378, 229] on input "[PERSON_NAME][EMAIL_ADDRESS][PERSON_NAME][DOMAIN_NAME]" at bounding box center [462, 227] width 248 height 21
drag, startPoint x: 508, startPoint y: 224, endPoint x: 415, endPoint y: 226, distance: 93.4
click at [415, 226] on input "William [EMAIL_ADDRESS][DOMAIN_NAME]" at bounding box center [462, 227] width 248 height 21
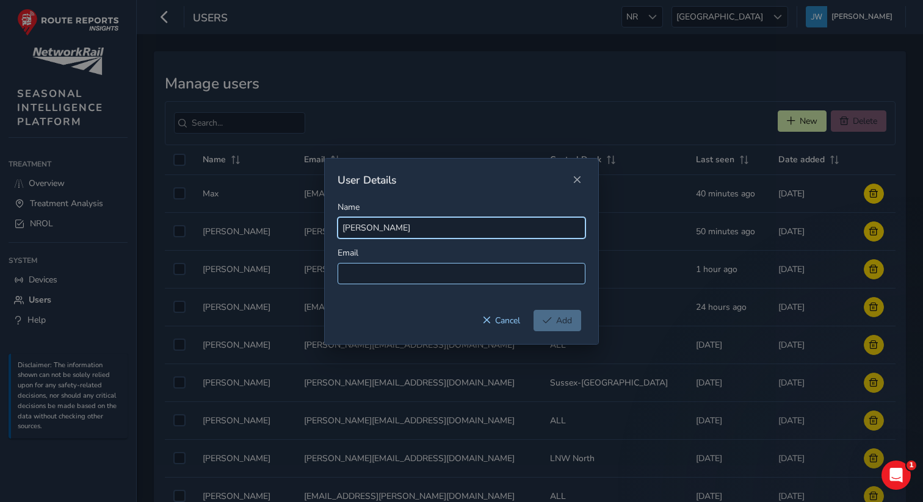
type input "[PERSON_NAME]"
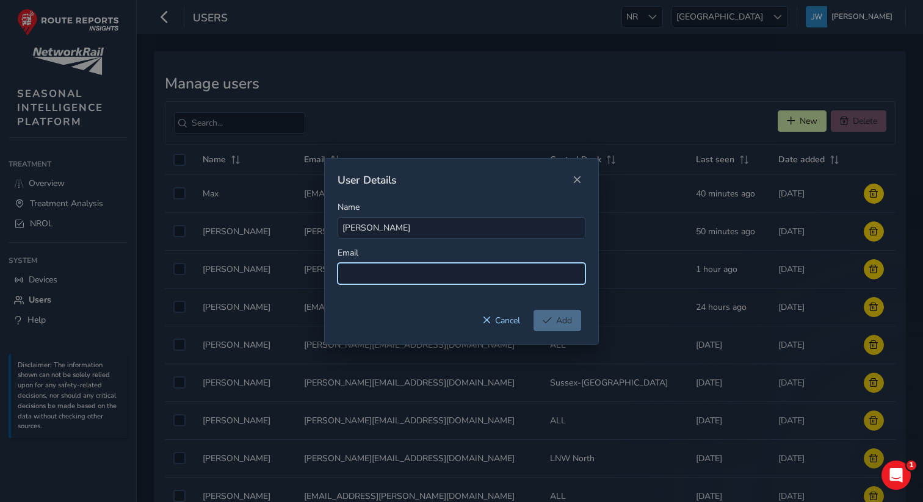
click at [408, 270] on input at bounding box center [462, 273] width 248 height 21
paste input "[PERSON_NAME][EMAIL_ADDRESS][PERSON_NAME][DOMAIN_NAME]"
type input "[PERSON_NAME][EMAIL_ADDRESS][PERSON_NAME][DOMAIN_NAME]"
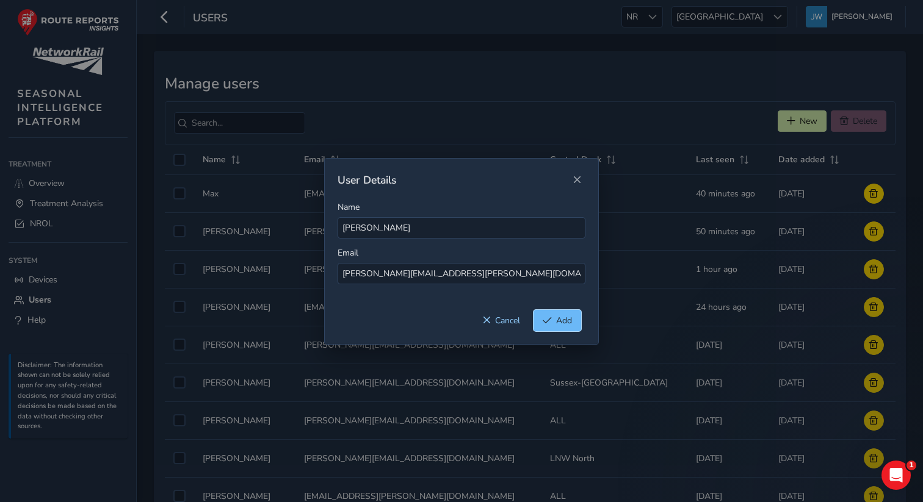
click at [560, 320] on span "Add" at bounding box center [564, 321] width 16 height 12
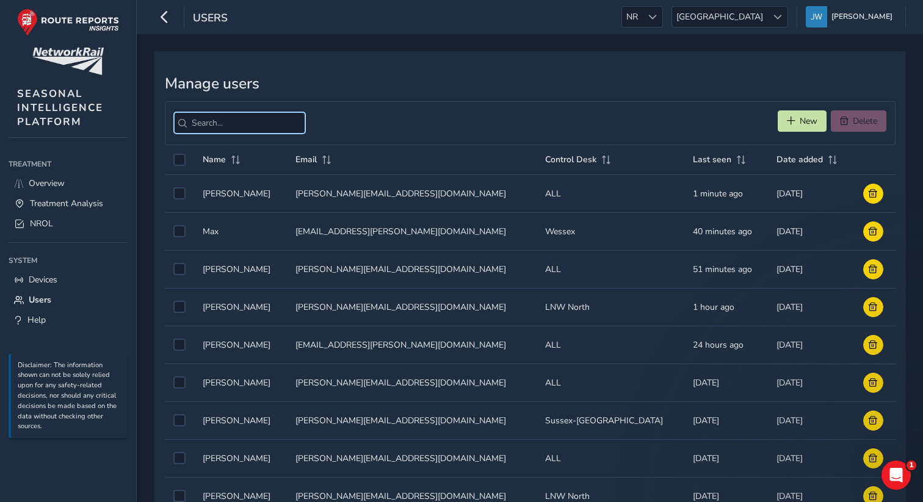
click at [204, 120] on input "search" at bounding box center [239, 122] width 131 height 21
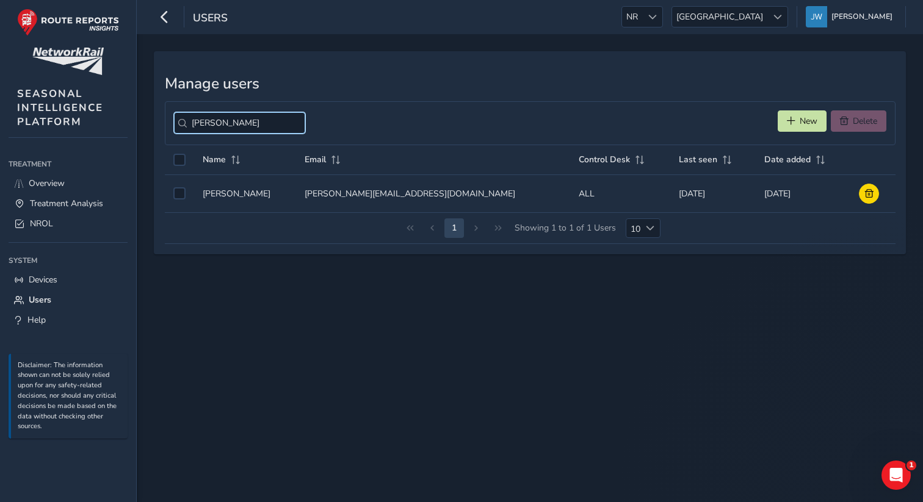
type input "[PERSON_NAME]"
click at [283, 126] on input "[PERSON_NAME]" at bounding box center [239, 122] width 131 height 21
click at [283, 125] on input "[PERSON_NAME]" at bounding box center [239, 122] width 131 height 21
click at [805, 120] on span "New" at bounding box center [809, 121] width 18 height 12
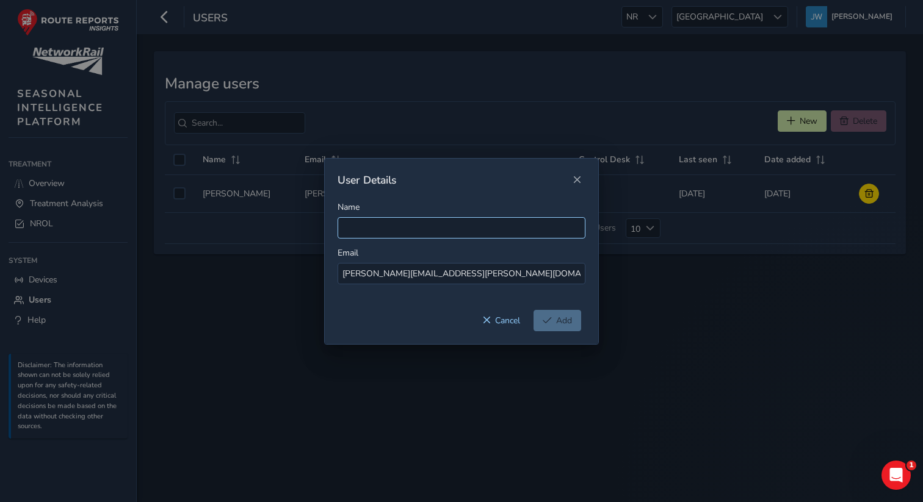
type input "[PERSON_NAME][EMAIL_ADDRESS][PERSON_NAME][DOMAIN_NAME]"
click at [367, 222] on input "Name" at bounding box center [462, 227] width 248 height 21
paste input "[PERSON_NAME][EMAIL_ADDRESS][PERSON_NAME][DOMAIN_NAME]"
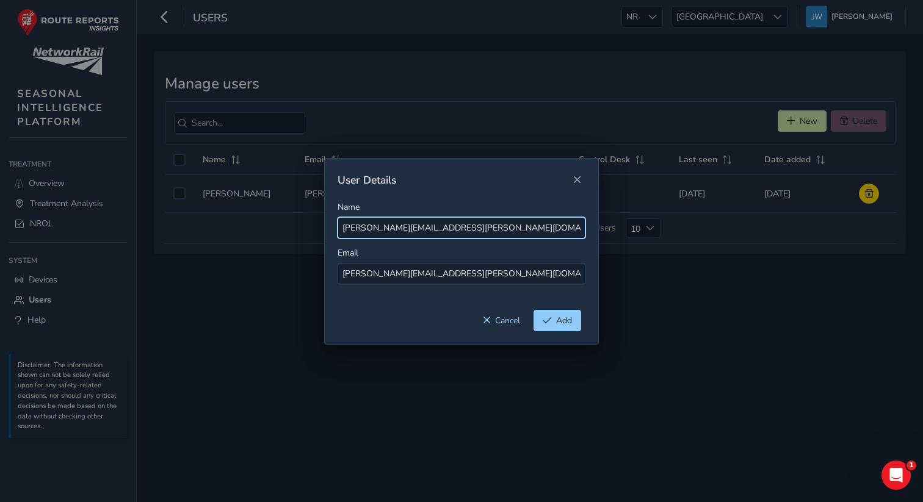
click at [369, 229] on input "[PERSON_NAME][EMAIL_ADDRESS][PERSON_NAME][DOMAIN_NAME]" at bounding box center [462, 227] width 248 height 21
drag, startPoint x: 476, startPoint y: 219, endPoint x: 404, endPoint y: 217, distance: 72.1
click at [403, 217] on input "James [EMAIL_ADDRESS][DOMAIN_NAME]" at bounding box center [462, 227] width 248 height 21
drag, startPoint x: 456, startPoint y: 231, endPoint x: 389, endPoint y: 229, distance: 66.6
click at [389, 229] on input "James [EMAIL_ADDRESS][DOMAIN_NAME]" at bounding box center [462, 227] width 248 height 21
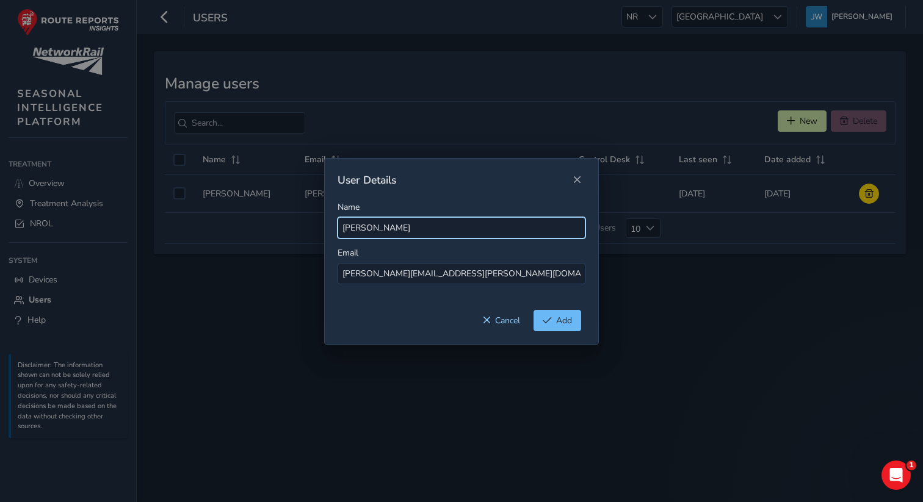
type input "[PERSON_NAME]"
click at [560, 315] on span "Add" at bounding box center [564, 321] width 16 height 12
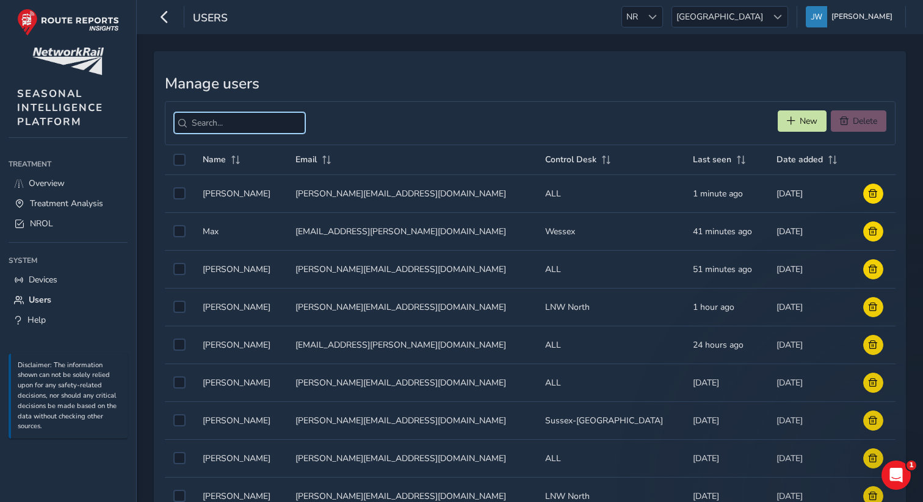
click at [222, 123] on input "search" at bounding box center [239, 122] width 131 height 21
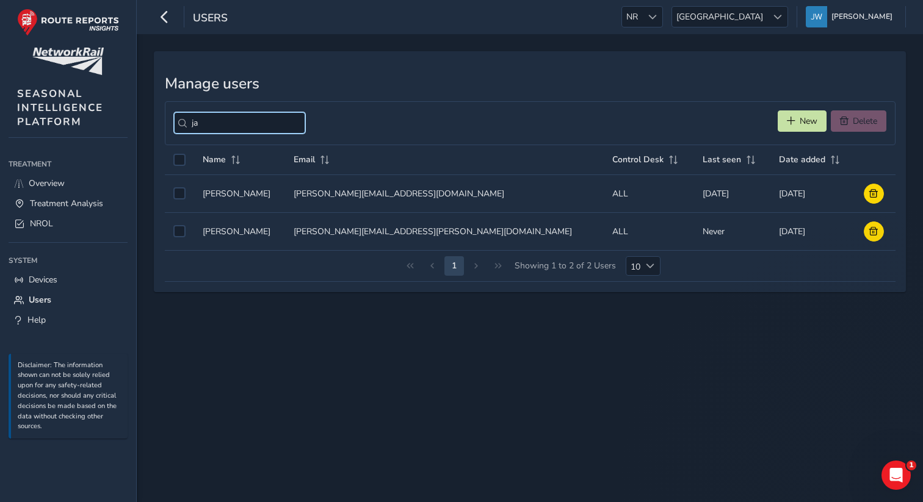
type input "j"
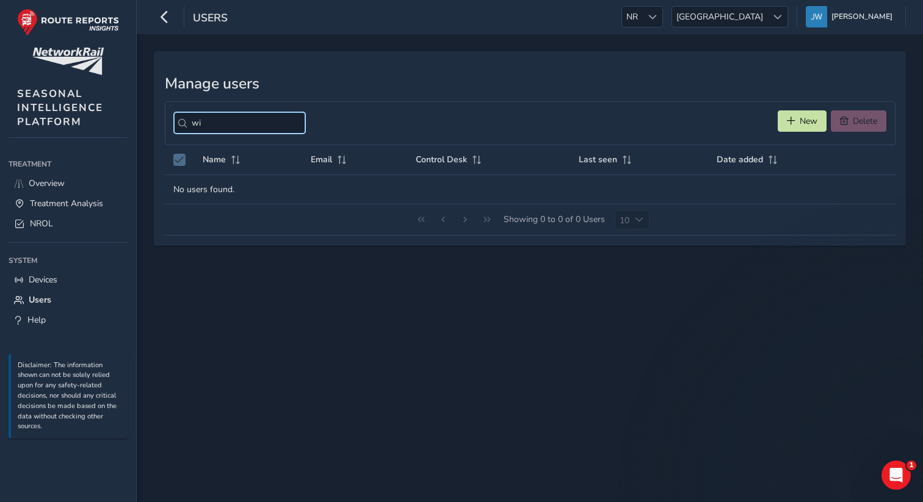
type input "w"
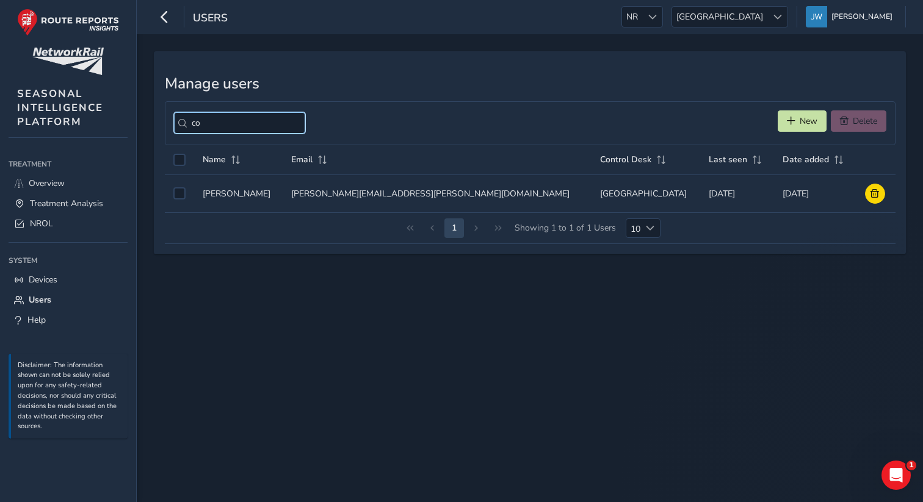
type input "c"
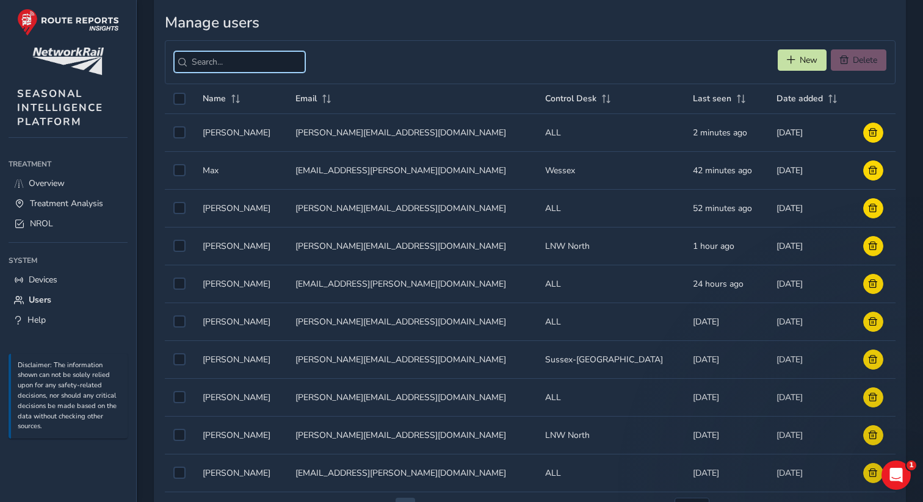
scroll to position [67, 0]
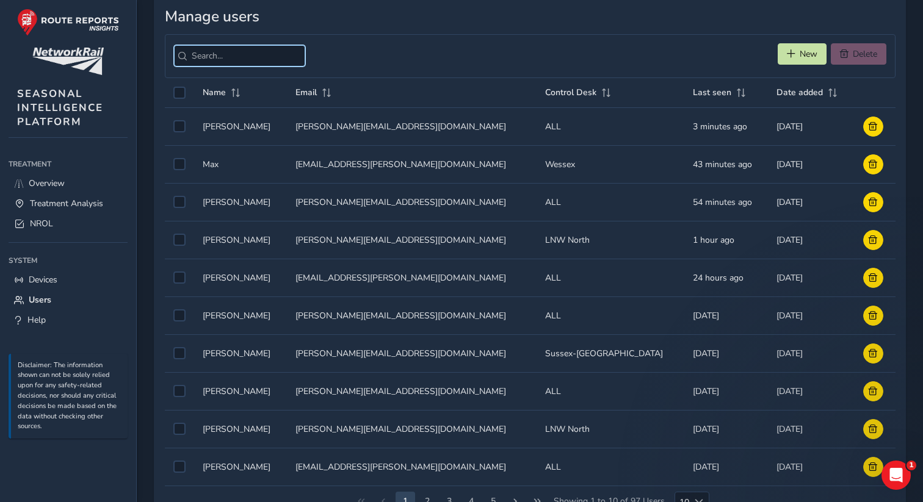
click at [217, 56] on input "search" at bounding box center [239, 55] width 131 height 21
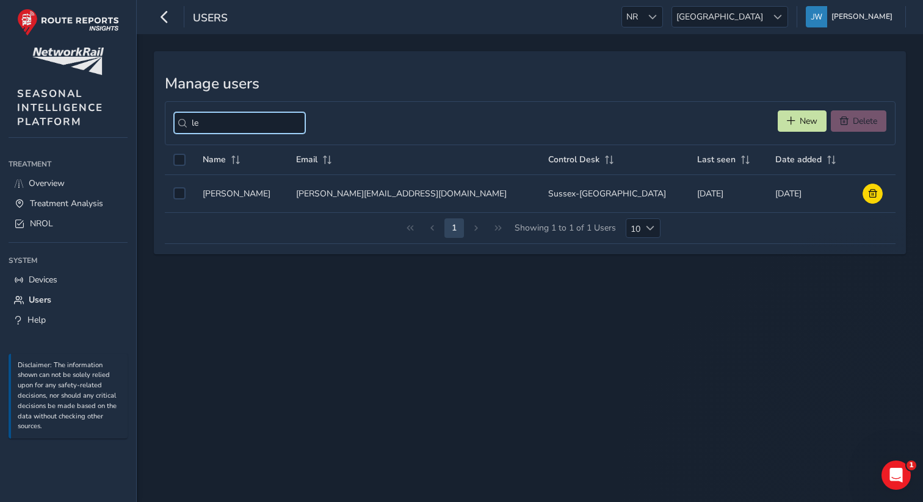
type input "l"
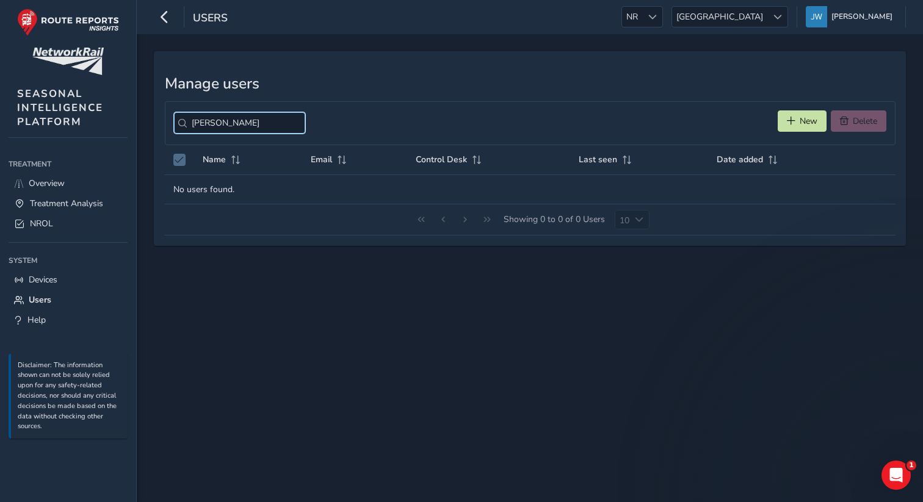
type input "[PERSON_NAME]"
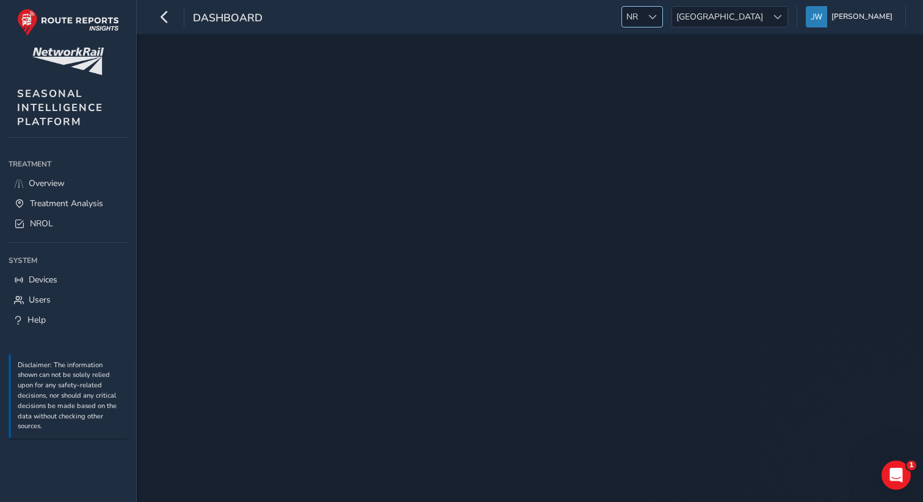
click at [657, 14] on span at bounding box center [652, 17] width 9 height 9
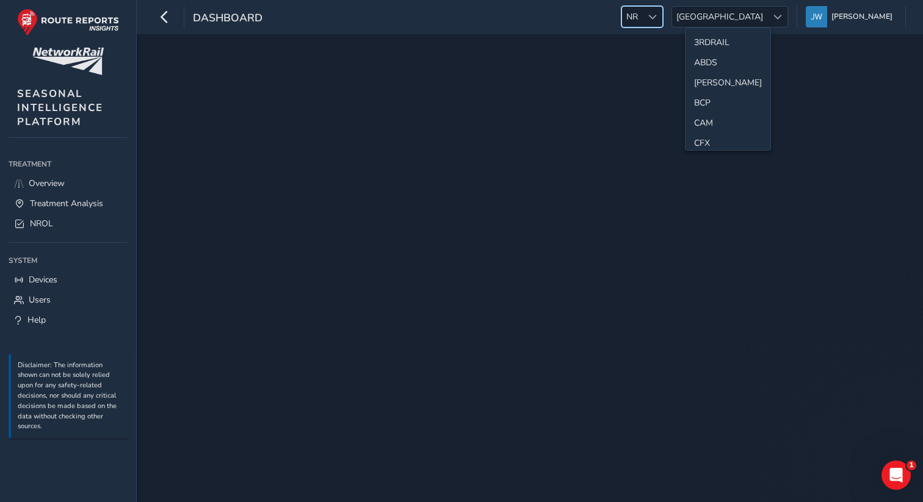
scroll to position [325, 0]
click at [606, 18] on div "dashboard NR NR Scotland Scotland Jennifer Walsh Colour Scheme: Dark Dim Light …" at bounding box center [530, 17] width 786 height 34
